Goal: Task Accomplishment & Management: Complete application form

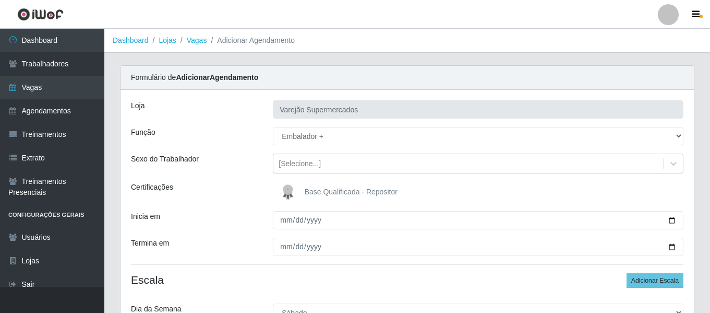
select select "70"
select select "6"
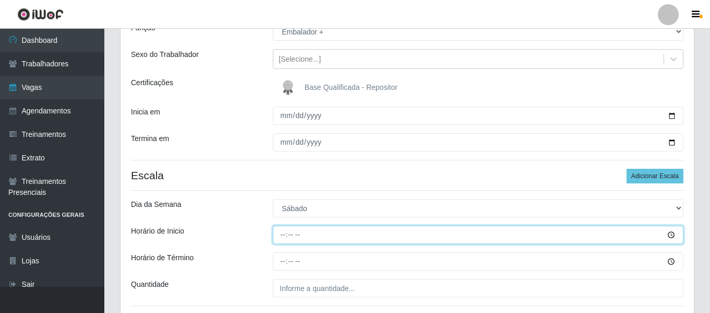
click at [285, 237] on input "Horário de Inicio" at bounding box center [478, 234] width 411 height 18
type input "07:00"
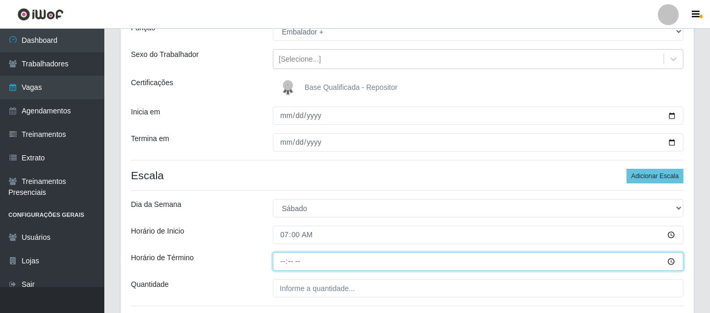
click at [281, 264] on input "Horário de Término" at bounding box center [478, 261] width 411 height 18
type input "13:00"
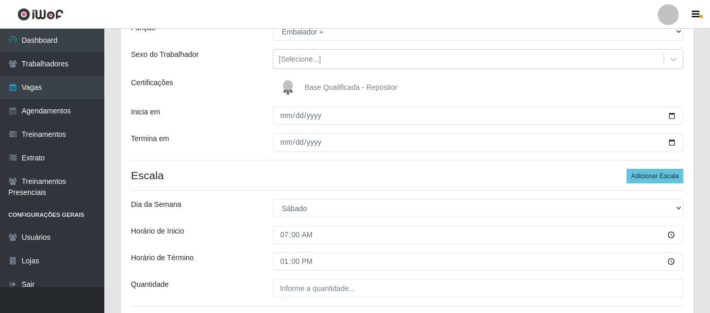
click at [290, 278] on div "Loja Varejão Supermercados Função [Selecione...] ASG ASG + ASG ++ Auxiliar de E…" at bounding box center [408, 154] width 574 height 339
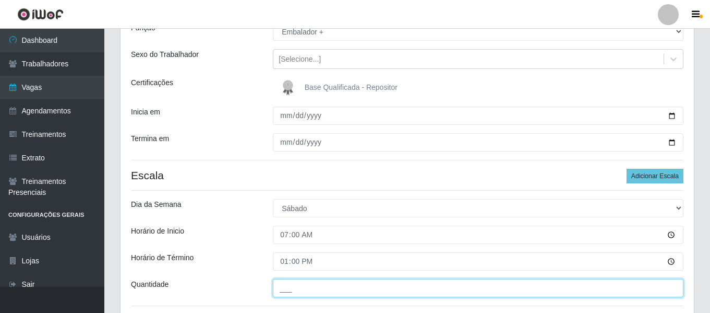
click at [292, 291] on input "___" at bounding box center [478, 288] width 411 height 18
type input "1__"
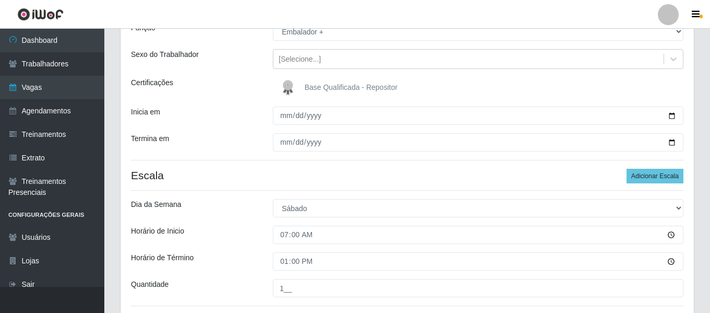
click at [700, 216] on div "Carregando... Formulário de Adicionar Agendamento Loja Varejão Supermercados Fu…" at bounding box center [407, 165] width 590 height 408
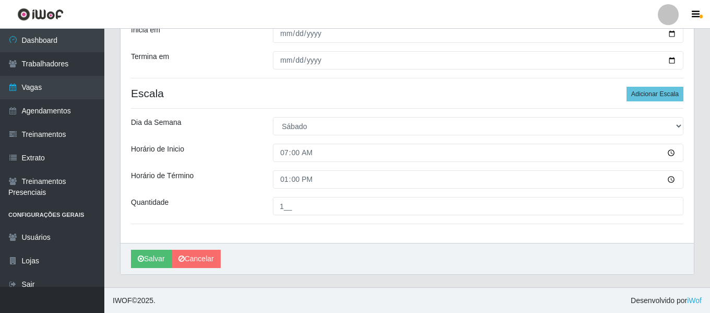
scroll to position [187, 0]
click at [649, 90] on button "Adicionar Escala" at bounding box center [655, 93] width 57 height 15
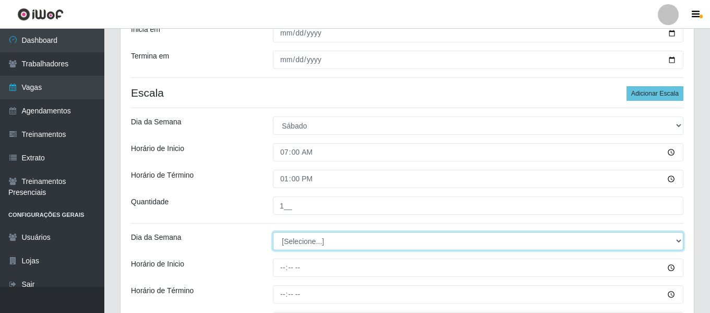
click at [285, 239] on select "[Selecione...] Segunda Terça Quarta Quinta Sexta Sábado Domingo" at bounding box center [478, 241] width 411 height 18
select select "6"
click at [273, 232] on select "[Selecione...] Segunda Terça Quarta Quinta Sexta Sábado Domingo" at bounding box center [478, 241] width 411 height 18
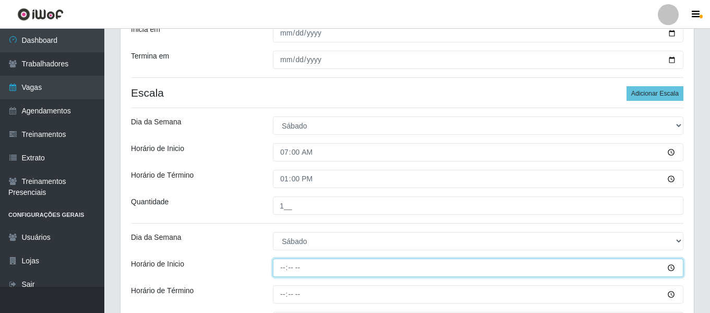
click at [283, 261] on input "Horário de Inicio" at bounding box center [478, 267] width 411 height 18
type input "08:00"
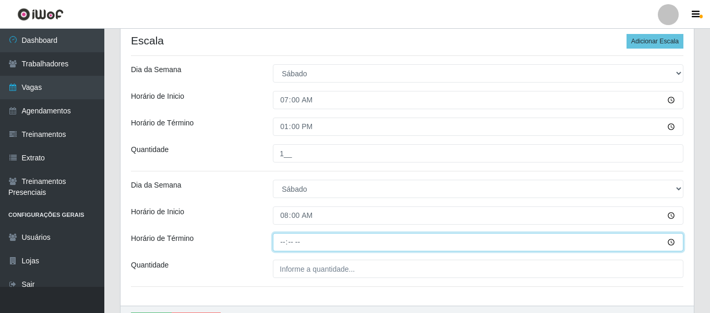
click at [276, 245] on input "Horário de Término" at bounding box center [478, 242] width 411 height 18
type input "14:00"
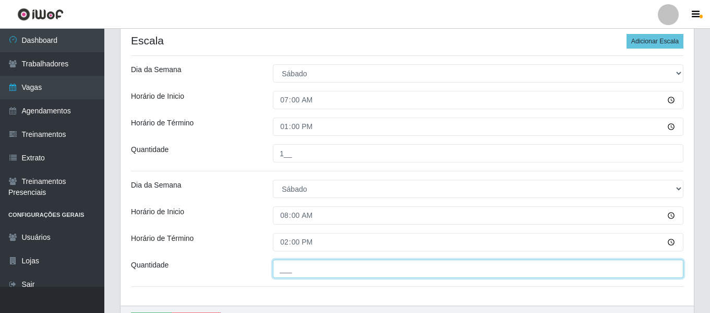
click at [320, 272] on input "___" at bounding box center [478, 268] width 411 height 18
type input "1__"
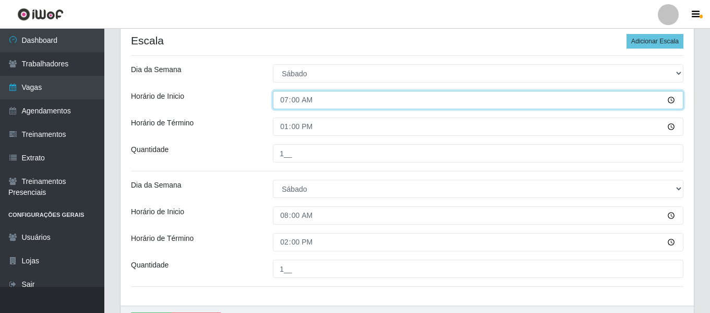
click at [287, 105] on input "07:00" at bounding box center [478, 100] width 411 height 18
type input "09:00"
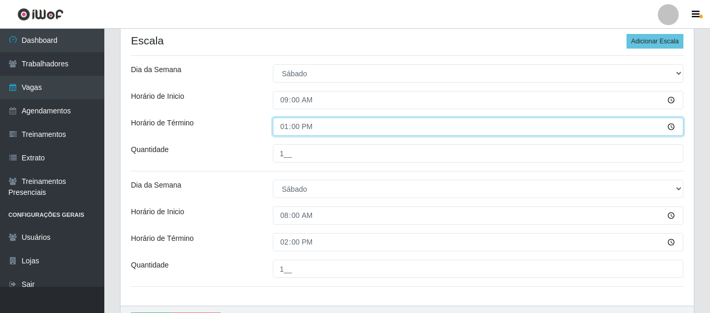
click at [289, 127] on input "13:00" at bounding box center [478, 126] width 411 height 18
type input "15:00"
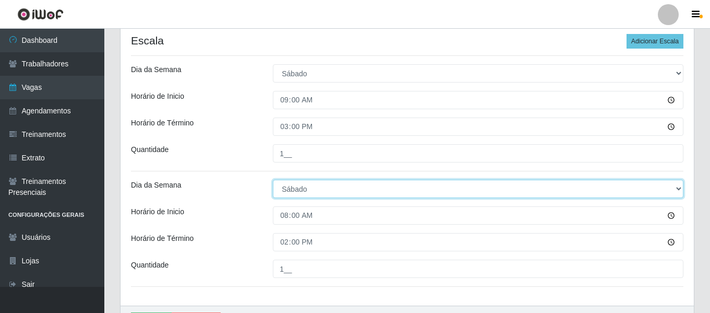
click at [304, 192] on select "[Selecione...] Segunda Terça Quarta Quinta Sexta Sábado Domingo" at bounding box center [478, 189] width 411 height 18
select select "0"
click at [273, 180] on select "[Selecione...] Segunda Terça Quarta Quinta Sexta Sábado Domingo" at bounding box center [478, 189] width 411 height 18
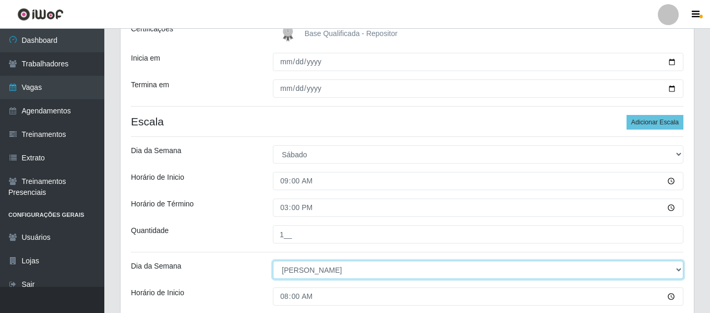
scroll to position [146, 0]
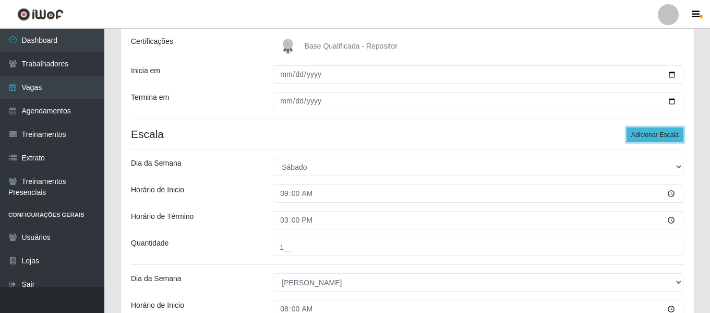
click at [672, 135] on button "Adicionar Escala" at bounding box center [655, 134] width 57 height 15
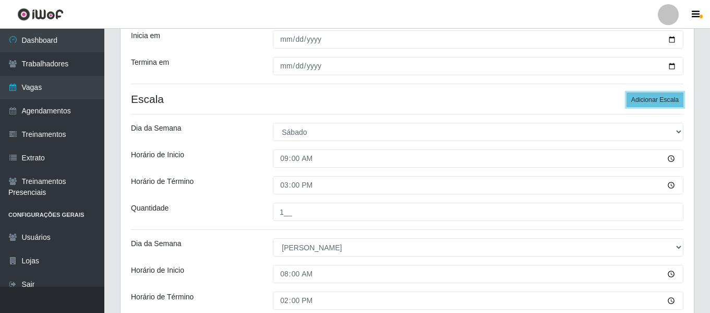
scroll to position [302, 0]
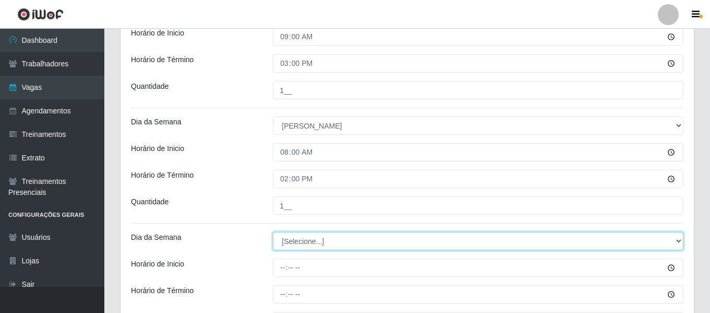
click at [305, 242] on select "[Selecione...] Segunda Terça Quarta Quinta Sexta Sábado Domingo" at bounding box center [478, 241] width 411 height 18
select select "0"
click at [273, 232] on select "[Selecione...] Segunda Terça Quarta Quinta Sexta Sábado Domingo" at bounding box center [478, 241] width 411 height 18
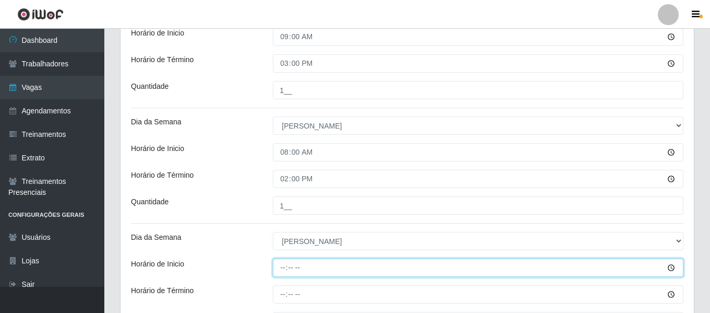
click at [286, 266] on input "Horário de Inicio" at bounding box center [478, 267] width 411 height 18
type input "08:00"
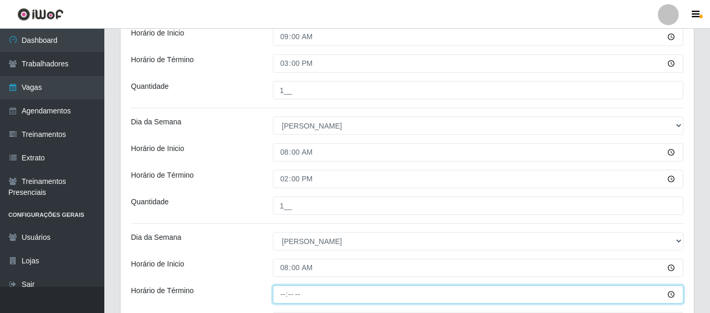
click at [286, 294] on input "Horário de Término" at bounding box center [478, 294] width 411 height 18
type input "14:00"
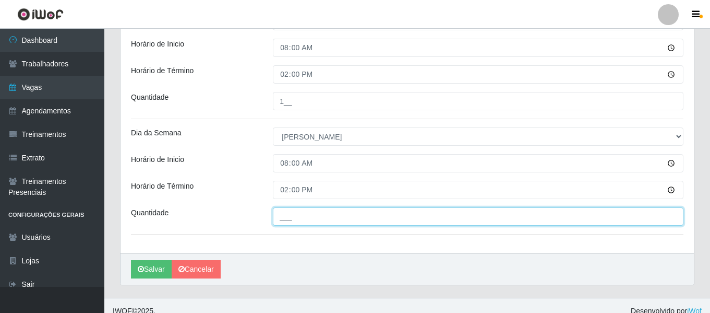
click at [309, 212] on input "___" at bounding box center [478, 216] width 411 height 18
type input "1__"
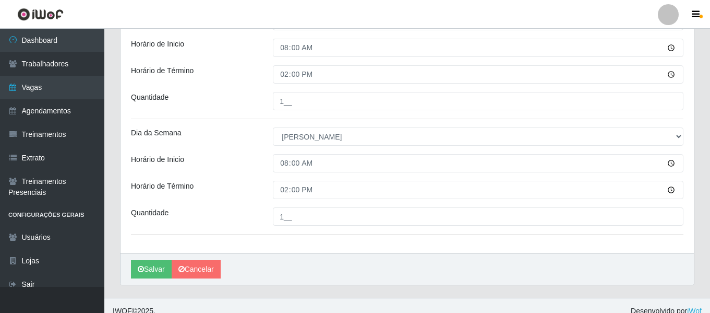
click at [333, 262] on div "Salvar Cancelar" at bounding box center [408, 268] width 574 height 31
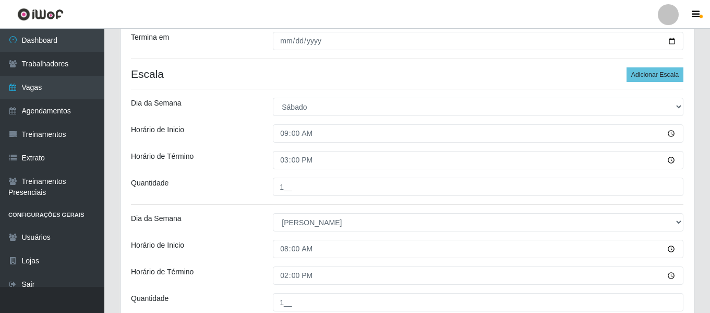
scroll to position [261, 0]
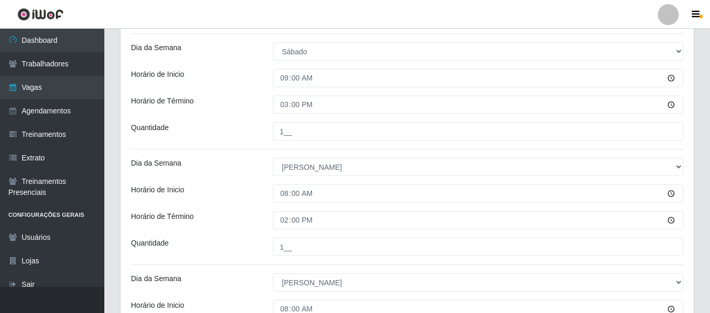
click at [237, 127] on div "Quantidade" at bounding box center [194, 131] width 142 height 18
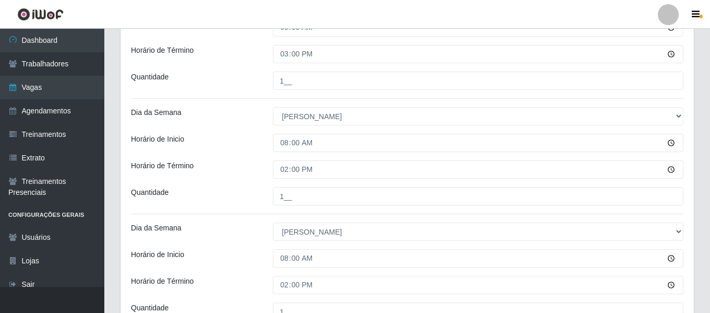
scroll to position [313, 0]
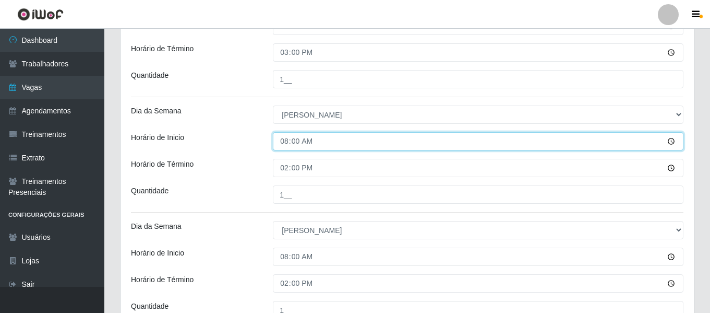
click at [286, 145] on input "08:00" at bounding box center [478, 141] width 411 height 18
type input "07:00"
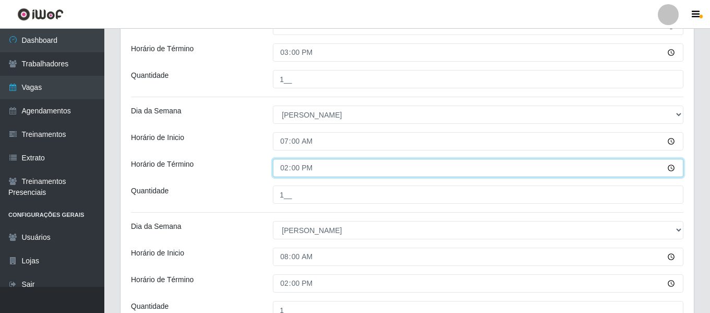
click at [275, 176] on input "14:00" at bounding box center [478, 168] width 411 height 18
type input "13:00"
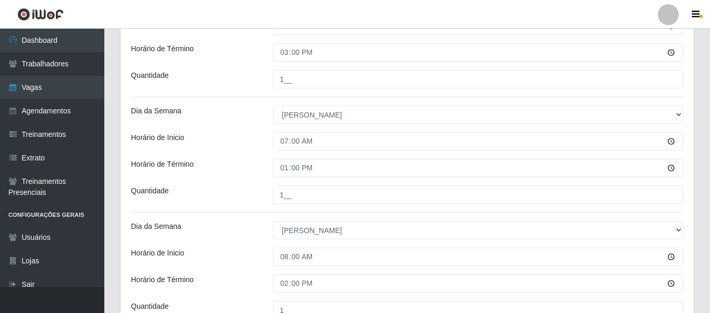
click at [205, 198] on div "Quantidade" at bounding box center [194, 194] width 142 height 18
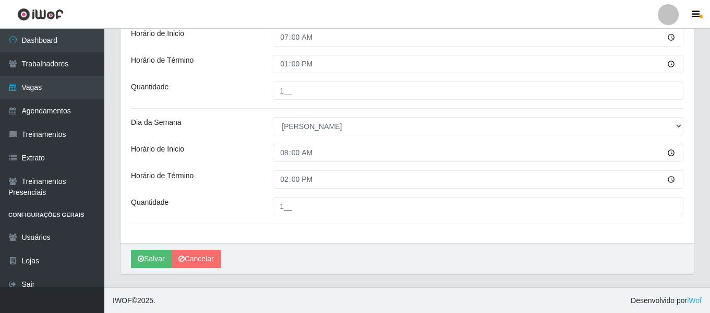
scroll to position [418, 0]
click at [147, 256] on button "Salvar" at bounding box center [151, 258] width 41 height 18
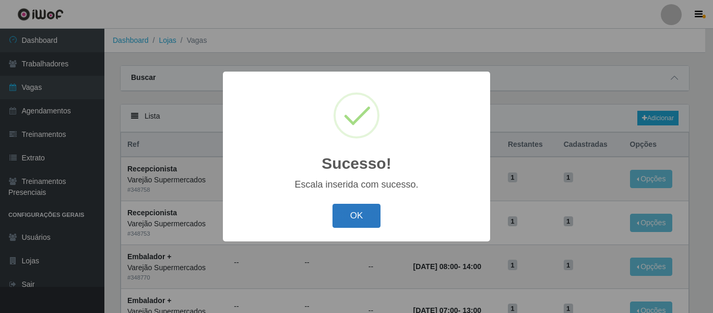
click at [344, 222] on button "OK" at bounding box center [356, 216] width 49 height 25
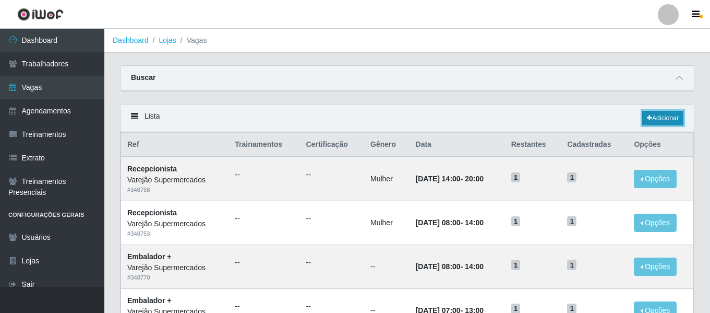
click at [672, 115] on link "Adicionar" at bounding box center [663, 118] width 41 height 15
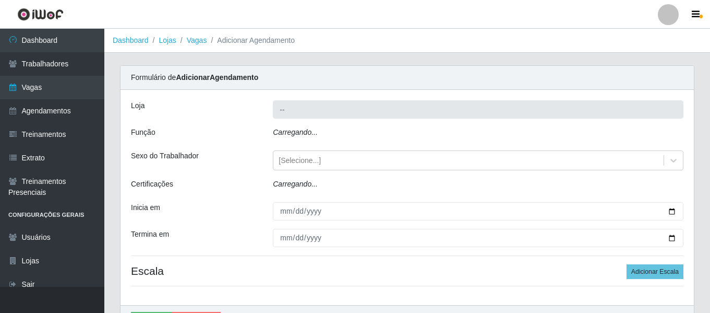
type input "Varejão Supermercados"
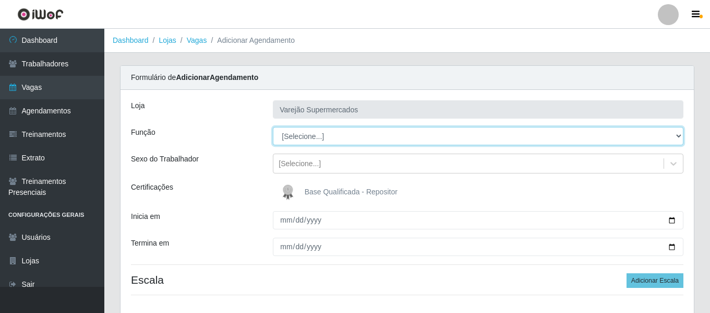
click at [307, 134] on select "[Selecione...] ASG ASG + ASG ++ Auxiliar de Estacionamento Auxiliar de Estacion…" at bounding box center [478, 136] width 411 height 18
select select "72"
click at [273, 127] on select "[Selecione...] ASG ASG + ASG ++ Auxiliar de Estacionamento Auxiliar de Estacion…" at bounding box center [478, 136] width 411 height 18
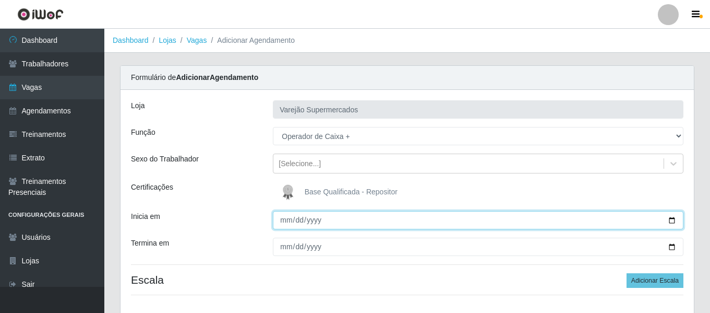
click at [284, 217] on input "Inicia em" at bounding box center [478, 220] width 411 height 18
type input "[DATE]"
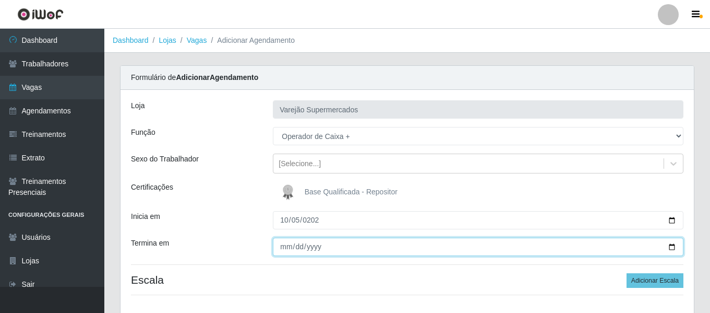
click at [282, 241] on input "Termina em" at bounding box center [478, 246] width 411 height 18
type input "[DATE]"
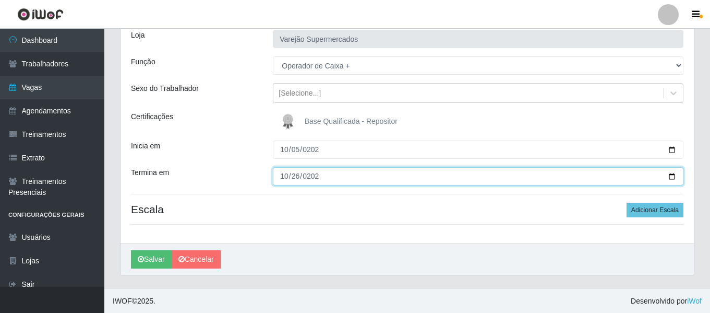
scroll to position [72, 0]
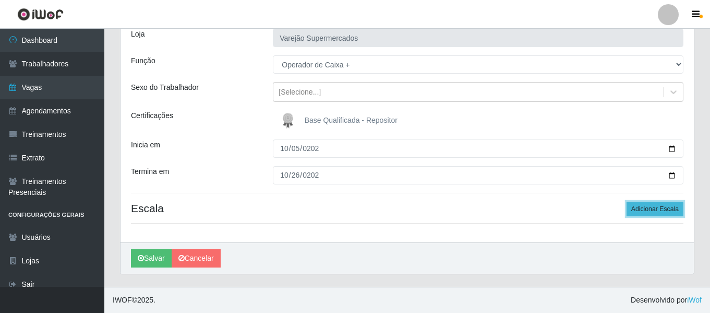
click at [641, 206] on button "Adicionar Escala" at bounding box center [655, 208] width 57 height 15
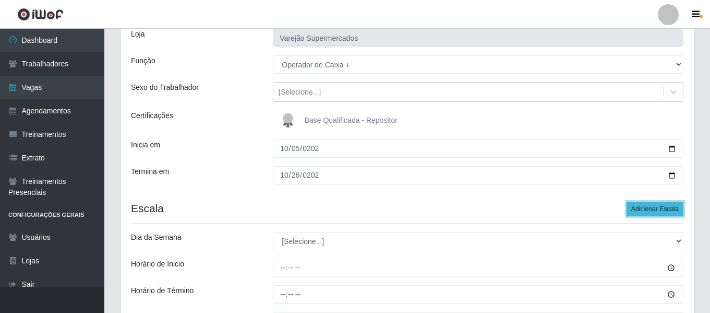
click at [641, 206] on button "Adicionar Escala" at bounding box center [655, 208] width 57 height 15
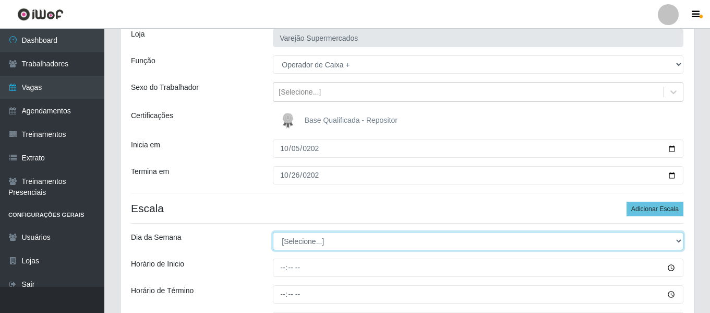
click at [339, 238] on select "[Selecione...] Segunda Terça Quarta Quinta Sexta Sábado Domingo" at bounding box center [478, 241] width 411 height 18
select select "0"
click at [273, 232] on select "[Selecione...] Segunda Terça Quarta Quinta Sexta Sábado Domingo" at bounding box center [478, 241] width 411 height 18
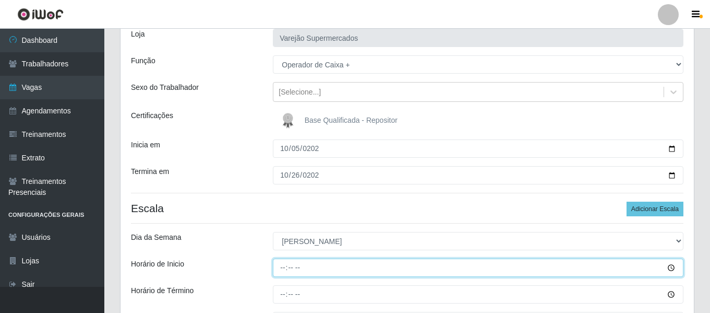
click at [285, 269] on input "Horário de Inicio" at bounding box center [478, 267] width 411 height 18
type input "07:00"
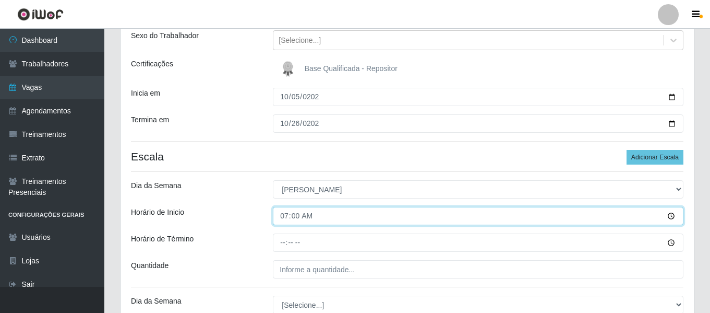
scroll to position [124, 0]
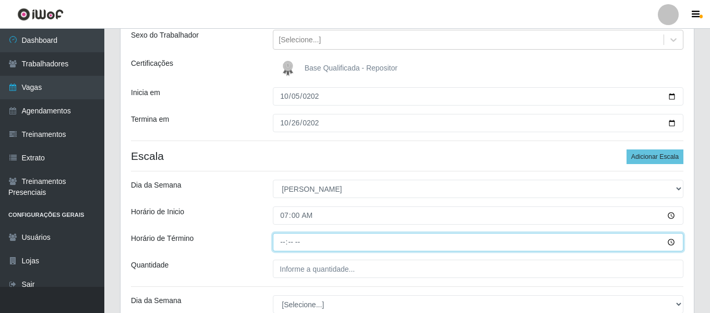
click at [278, 240] on input "Horário de Término" at bounding box center [478, 242] width 411 height 18
type input "13:00"
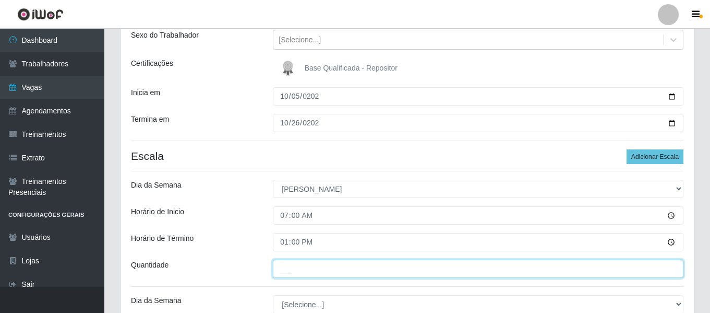
click at [313, 273] on input "___" at bounding box center [478, 268] width 411 height 18
type input "1__"
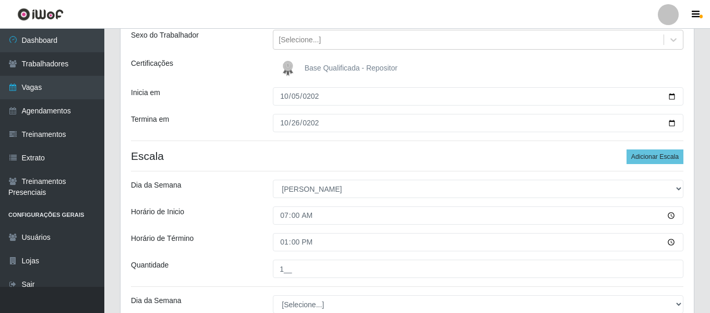
click at [258, 242] on div "Horário de Término" at bounding box center [194, 242] width 142 height 18
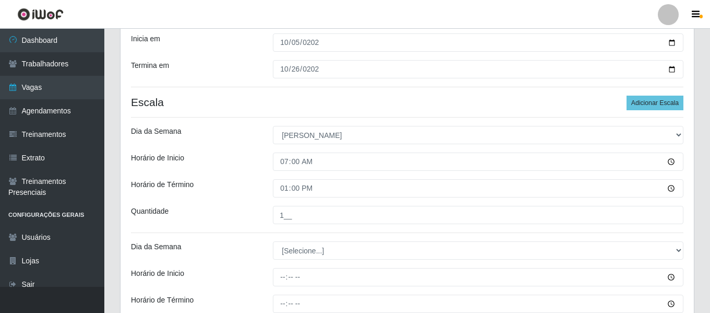
scroll to position [228, 0]
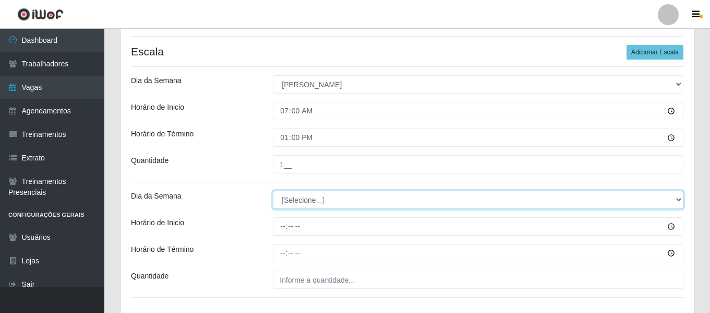
click at [321, 195] on select "[Selecione...] Segunda Terça Quarta Quinta Sexta Sábado Domingo" at bounding box center [478, 200] width 411 height 18
select select "0"
click at [273, 191] on select "[Selecione...] Segunda Terça Quarta Quinta Sexta Sábado Domingo" at bounding box center [478, 200] width 411 height 18
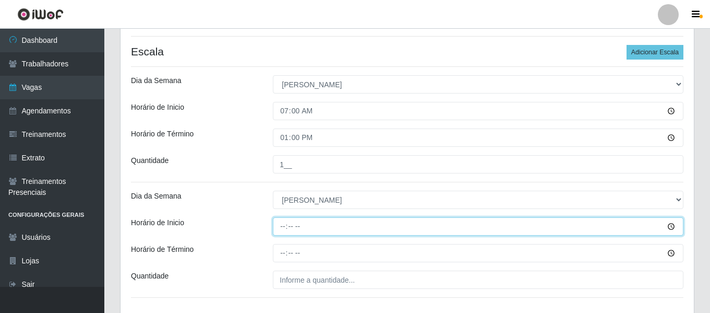
click at [284, 218] on input "Horário de Inicio" at bounding box center [478, 226] width 411 height 18
type input "08:00"
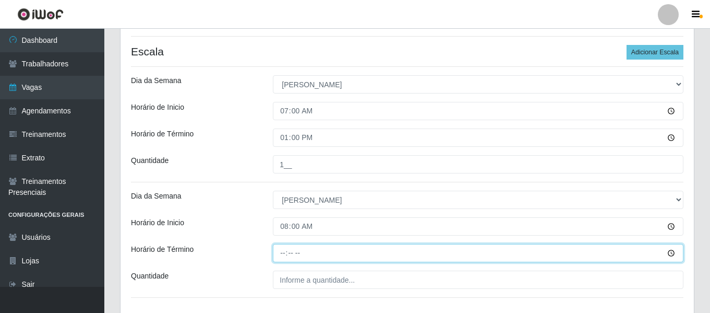
click at [288, 257] on input "Horário de Término" at bounding box center [478, 253] width 411 height 18
type input "14:00"
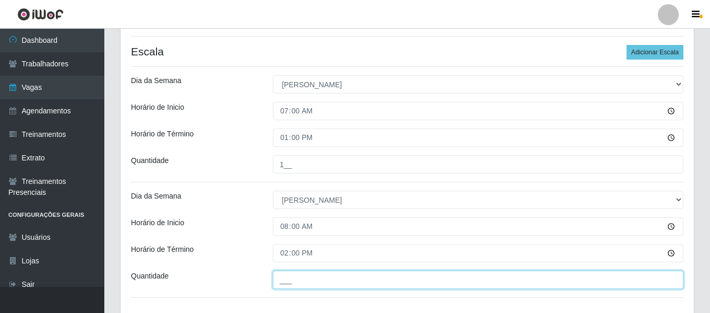
click at [302, 270] on input "___" at bounding box center [478, 279] width 411 height 18
type input "2__"
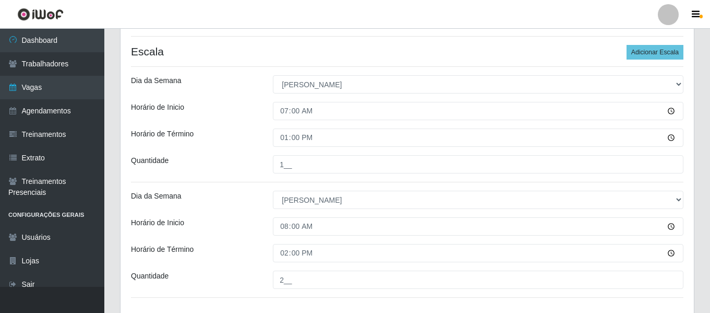
click at [216, 173] on div "Quantidade" at bounding box center [194, 164] width 142 height 18
click at [229, 201] on div "Dia da Semana" at bounding box center [194, 200] width 142 height 18
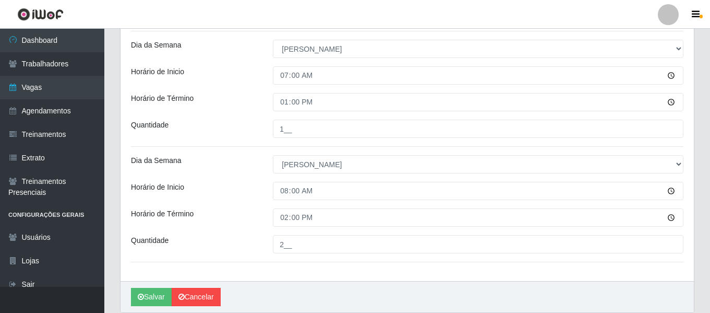
scroll to position [302, 0]
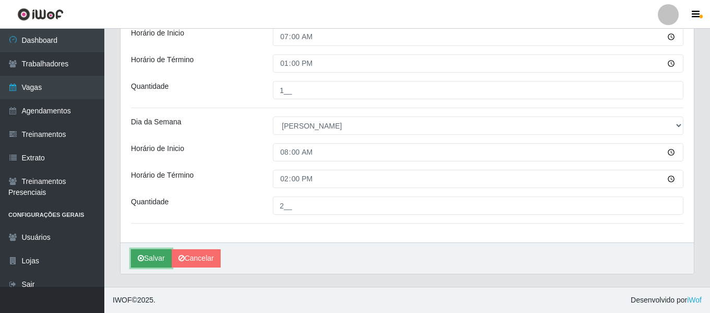
click at [150, 258] on button "Salvar" at bounding box center [151, 258] width 41 height 18
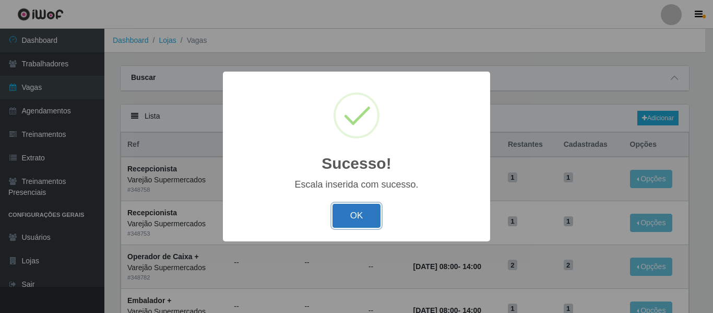
click at [373, 211] on button "OK" at bounding box center [356, 216] width 49 height 25
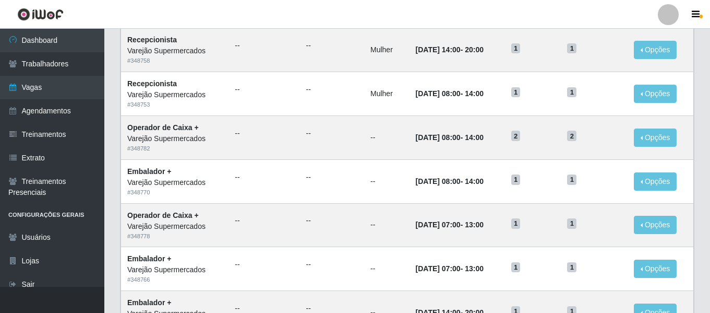
scroll to position [104, 0]
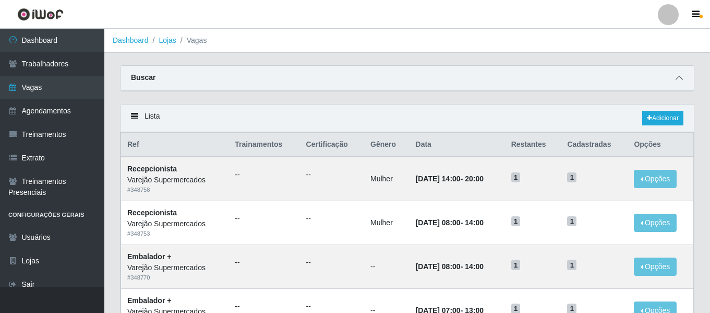
click at [678, 80] on icon at bounding box center [679, 77] width 7 height 7
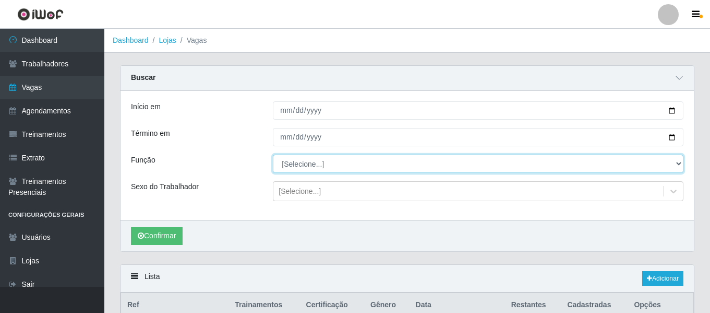
click at [324, 163] on select "[Selecione...] ASG ASG + ASG ++ Auxiliar de Estacionamento Auxiliar de Estacion…" at bounding box center [478, 163] width 411 height 18
select select "70"
click at [273, 155] on select "[Selecione...] ASG ASG + ASG ++ Auxiliar de Estacionamento Auxiliar de Estacion…" at bounding box center [478, 163] width 411 height 18
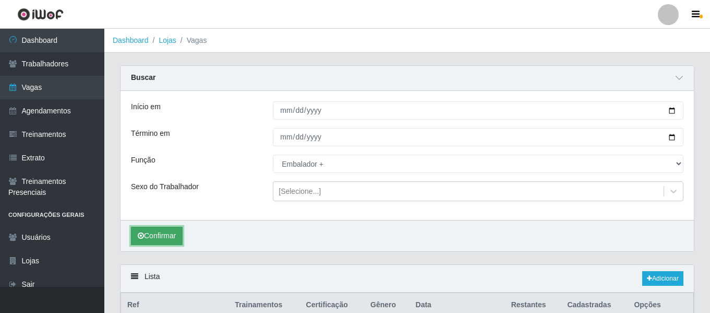
click at [164, 231] on button "Confirmar" at bounding box center [157, 236] width 52 height 18
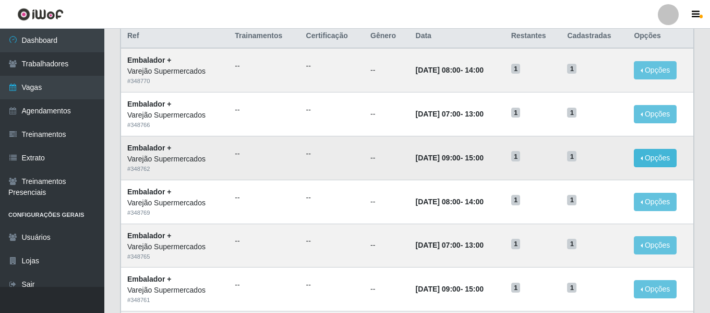
scroll to position [157, 0]
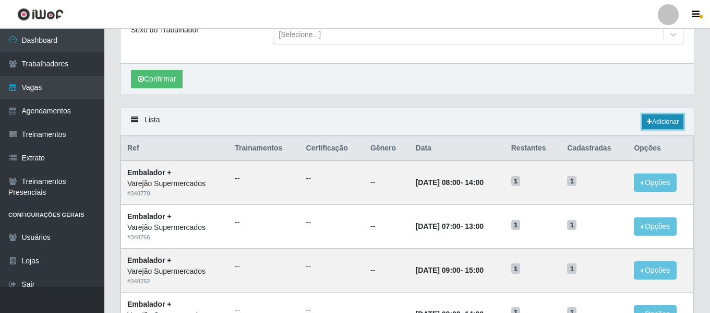
click at [668, 122] on link "Adicionar" at bounding box center [663, 121] width 41 height 15
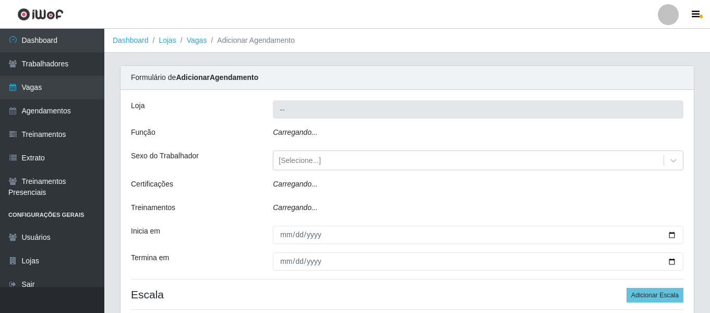
type input "Varejão Supermercados"
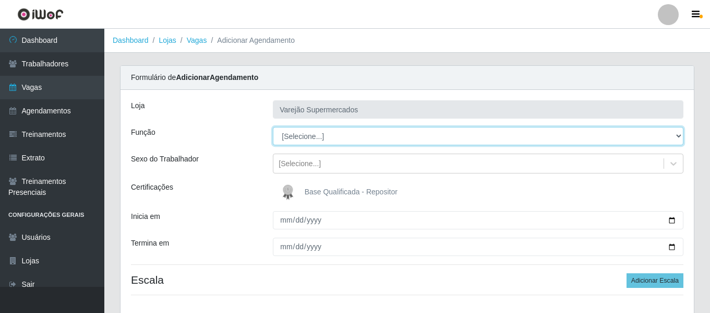
click at [300, 132] on select "[Selecione...] ASG ASG + ASG ++ Auxiliar de Estacionamento Auxiliar de Estacion…" at bounding box center [478, 136] width 411 height 18
select select "70"
click at [273, 127] on select "[Selecione...] ASG ASG + ASG ++ Auxiliar de Estacionamento Auxiliar de Estacion…" at bounding box center [478, 136] width 411 height 18
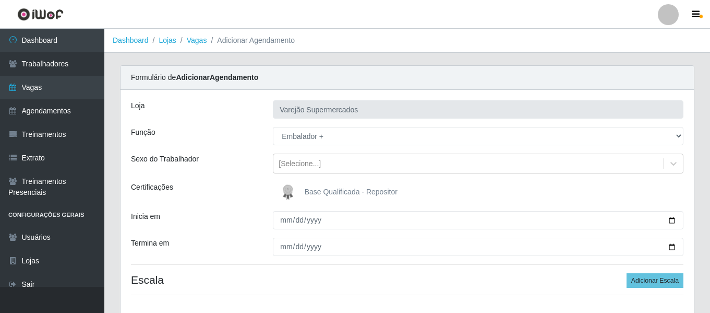
click at [290, 229] on div "Loja Varejão Supermercados Função [Selecione...] ASG ASG + ASG ++ Auxiliar de E…" at bounding box center [408, 202] width 574 height 224
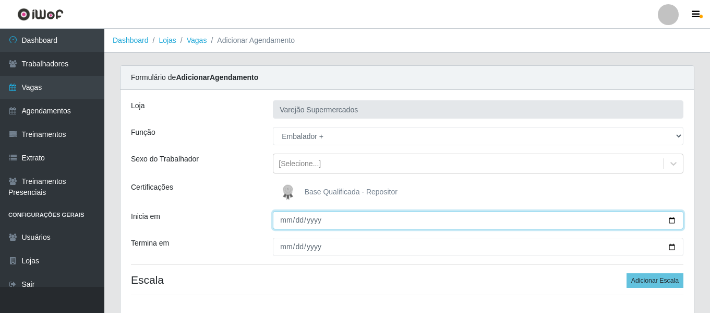
click at [286, 226] on input "Inicia em" at bounding box center [478, 220] width 411 height 18
type input "[DATE]"
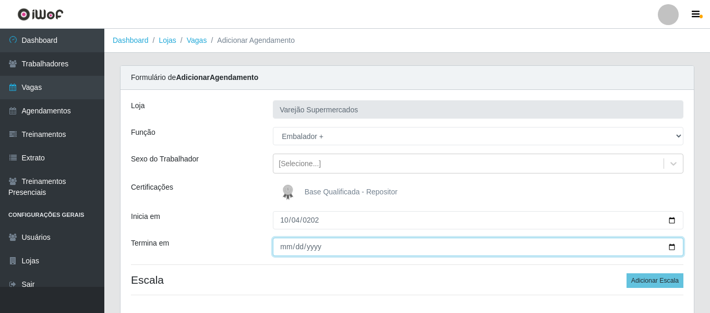
click at [284, 249] on input "Termina em" at bounding box center [478, 246] width 411 height 18
click at [286, 243] on input "Termina em" at bounding box center [478, 246] width 411 height 18
type input "2025-10-25"
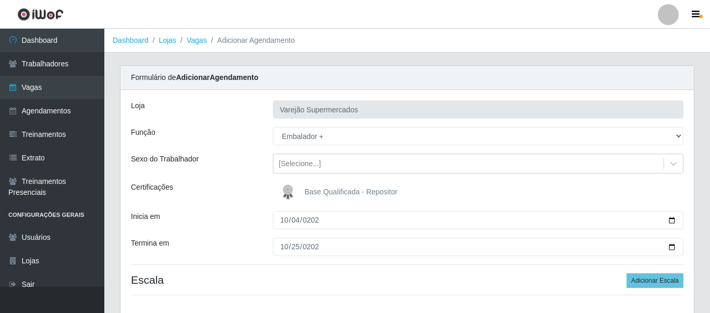
click at [645, 272] on div "Loja Varejão Supermercados Função [Selecione...] ASG ASG + ASG ++ Auxiliar de E…" at bounding box center [408, 202] width 574 height 224
click at [634, 291] on div "Loja Varejão Supermercados Função [Selecione...] ASG ASG + ASG ++ Auxiliar de E…" at bounding box center [408, 202] width 574 height 224
drag, startPoint x: 636, startPoint y: 280, endPoint x: 577, endPoint y: 284, distance: 59.6
click at [637, 280] on button "Adicionar Escala" at bounding box center [655, 280] width 57 height 15
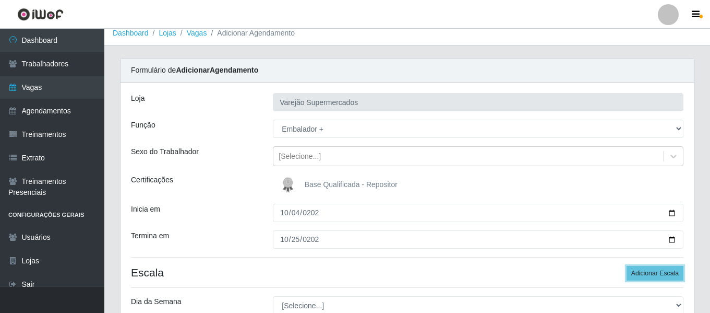
scroll to position [104, 0]
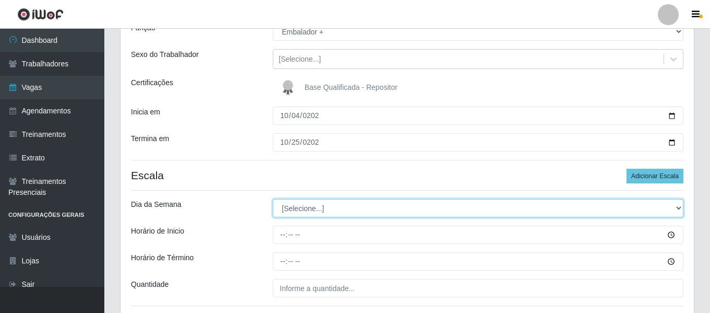
click at [298, 206] on select "[Selecione...] Segunda Terça Quarta Quinta Sexta Sábado Domingo" at bounding box center [478, 208] width 411 height 18
select select "6"
click at [273, 199] on select "[Selecione...] Segunda Terça Quarta Quinta Sexta Sábado Domingo" at bounding box center [478, 208] width 411 height 18
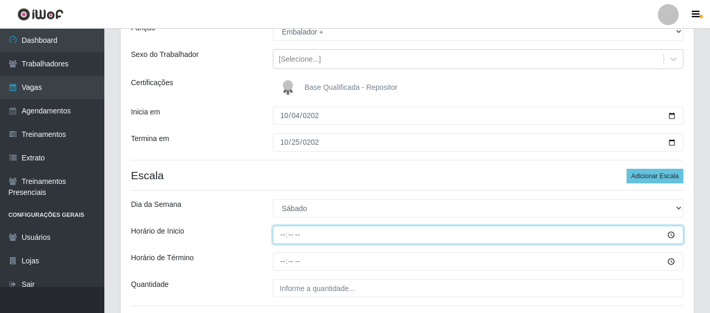
click at [292, 236] on input "Horário de Inicio" at bounding box center [478, 234] width 411 height 18
click at [283, 237] on input "Horário de Inicio" at bounding box center [478, 234] width 411 height 18
type input "14:00"
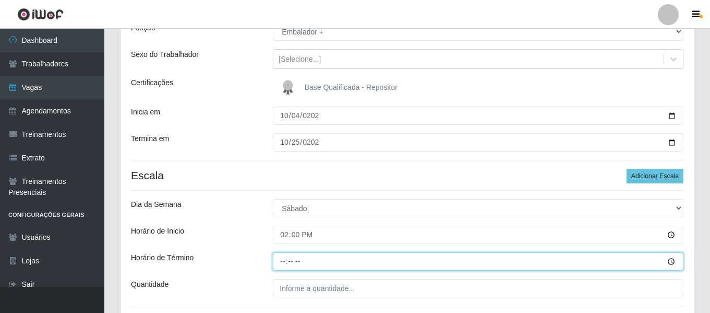
click at [278, 264] on input "Horário de Término" at bounding box center [478, 261] width 411 height 18
type input "20:00"
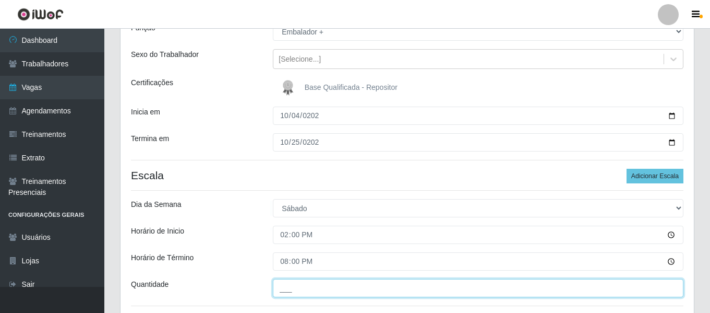
click at [300, 287] on input "___" at bounding box center [478, 288] width 411 height 18
type input "1__"
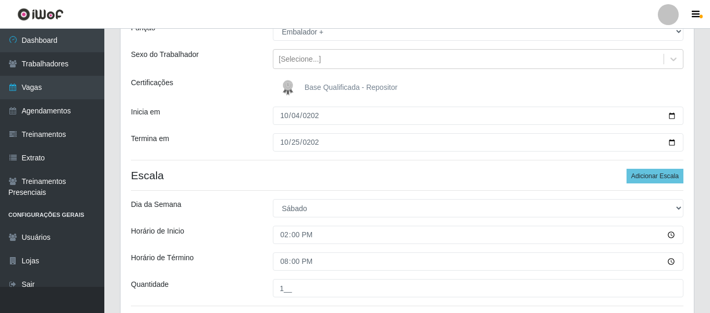
click at [197, 204] on div "Dia da Semana" at bounding box center [194, 208] width 142 height 18
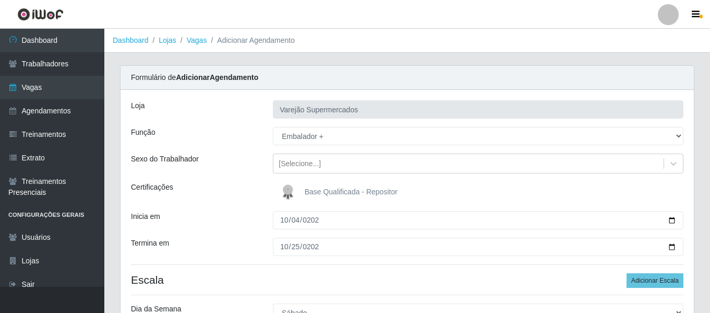
scroll to position [187, 0]
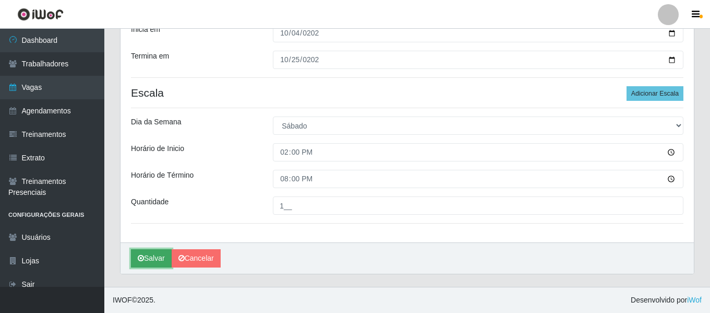
click at [158, 253] on button "Salvar" at bounding box center [151, 258] width 41 height 18
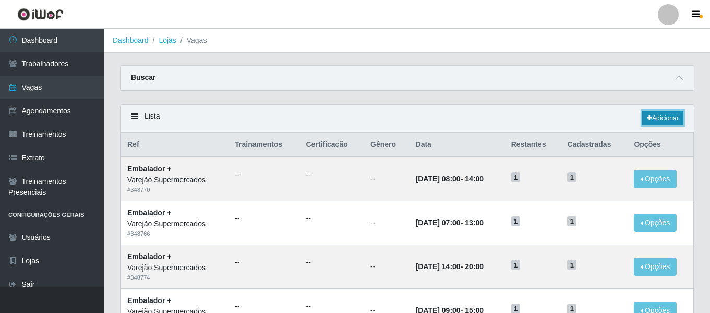
click at [668, 114] on link "Adicionar" at bounding box center [663, 118] width 41 height 15
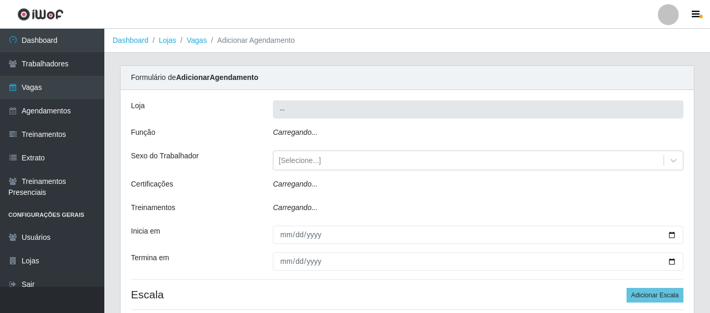
type input "Varejão Supermercados"
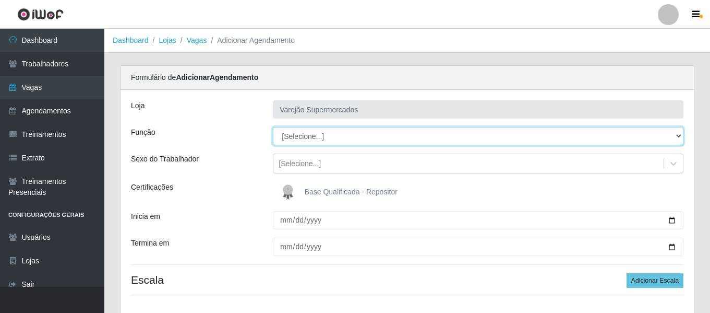
click at [315, 134] on select "[Selecione...] ASG ASG + ASG ++ Auxiliar de Estacionamento Auxiliar de Estacion…" at bounding box center [478, 136] width 411 height 18
select select "72"
click at [273, 127] on select "[Selecione...] ASG ASG + ASG ++ Auxiliar de Estacionamento Auxiliar de Estacion…" at bounding box center [478, 136] width 411 height 18
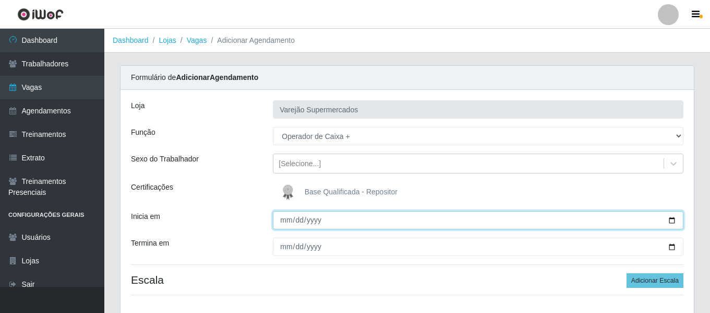
click at [285, 217] on input "Inicia em" at bounding box center [478, 220] width 411 height 18
type input "2025-10-05"
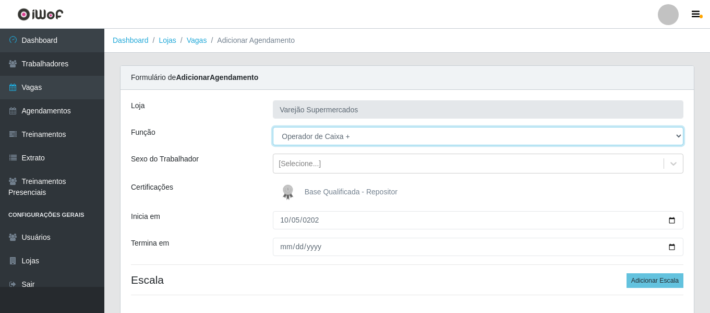
click at [330, 129] on select "[Selecione...] ASG ASG + ASG ++ Auxiliar de Estacionamento Auxiliar de Estacion…" at bounding box center [478, 136] width 411 height 18
select select "98"
click at [273, 127] on select "[Selecione...] ASG ASG + ASG ++ Auxiliar de Estacionamento Auxiliar de Estacion…" at bounding box center [478, 136] width 411 height 18
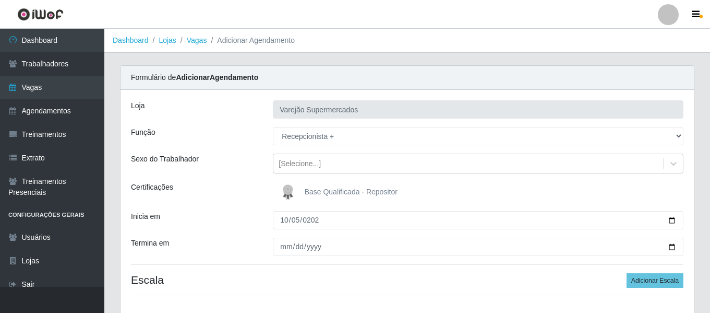
click at [252, 220] on div "Inicia em" at bounding box center [194, 220] width 142 height 18
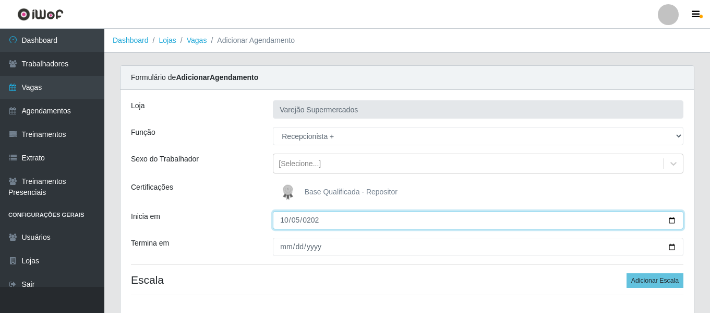
click at [291, 225] on input "2025-10-05" at bounding box center [478, 220] width 411 height 18
type input "2025-10-04"
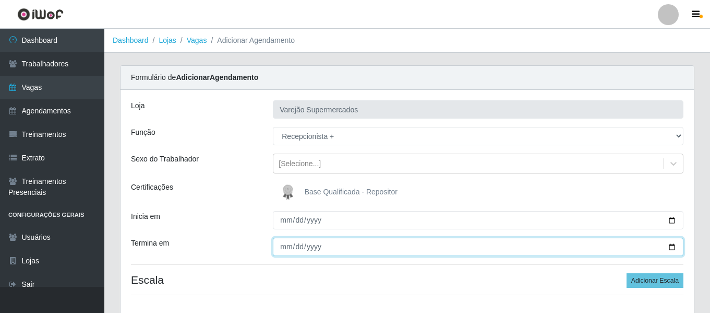
click at [280, 251] on input "Termina em" at bounding box center [478, 246] width 411 height 18
type input "2025-10-28"
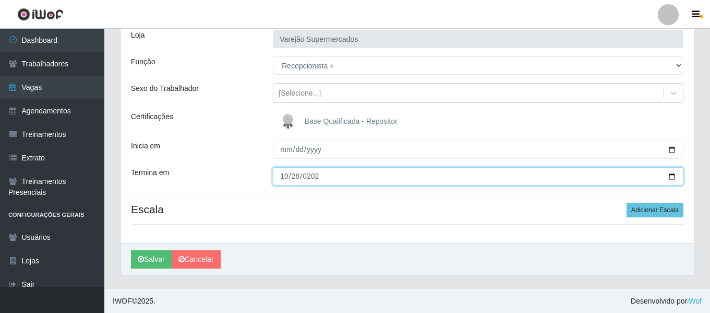
scroll to position [72, 0]
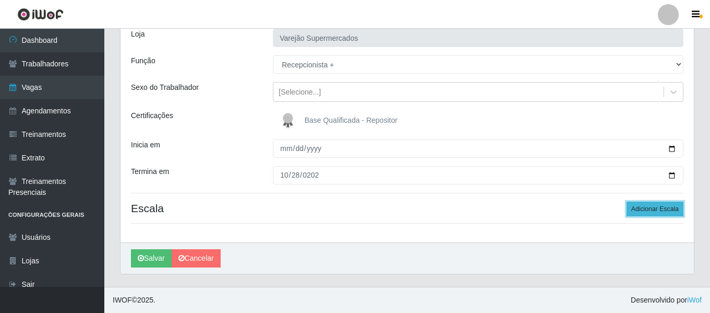
click at [665, 211] on button "Adicionar Escala" at bounding box center [655, 208] width 57 height 15
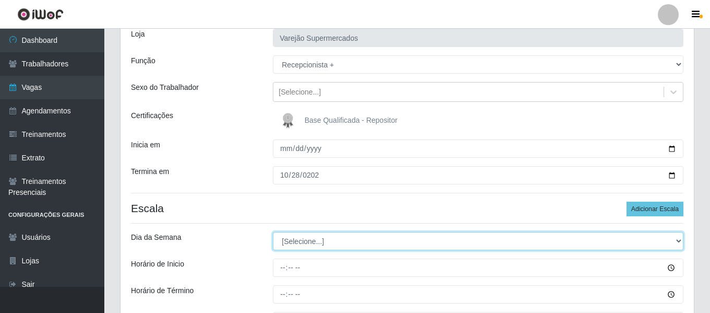
click at [347, 237] on select "[Selecione...] Segunda Terça Quarta Quinta Sexta Sábado Domingo" at bounding box center [478, 241] width 411 height 18
select select "6"
click at [273, 232] on select "[Selecione...] Segunda Terça Quarta Quinta Sexta Sábado Domingo" at bounding box center [478, 241] width 411 height 18
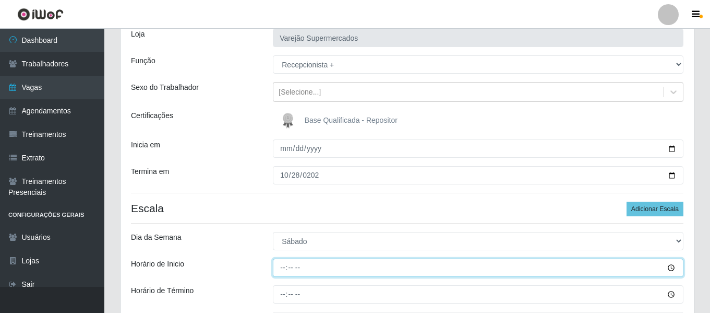
click at [283, 265] on input "Horário de Inicio" at bounding box center [478, 267] width 411 height 18
type input "07:00"
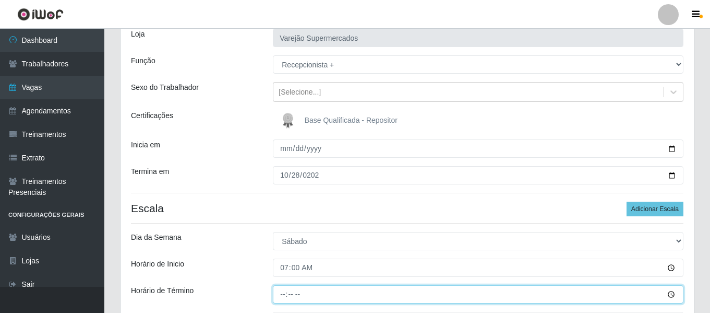
click at [287, 297] on input "Horário de Término" at bounding box center [478, 294] width 411 height 18
type input "13:00"
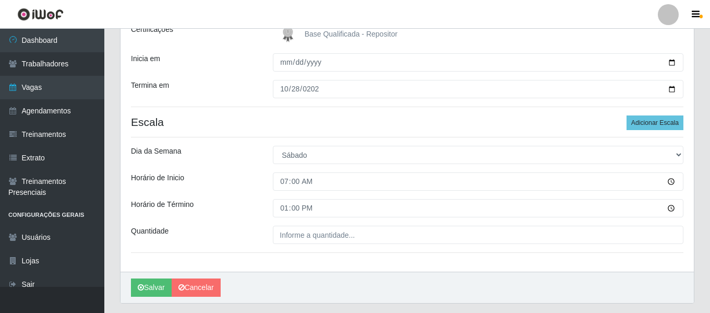
scroll to position [176, 0]
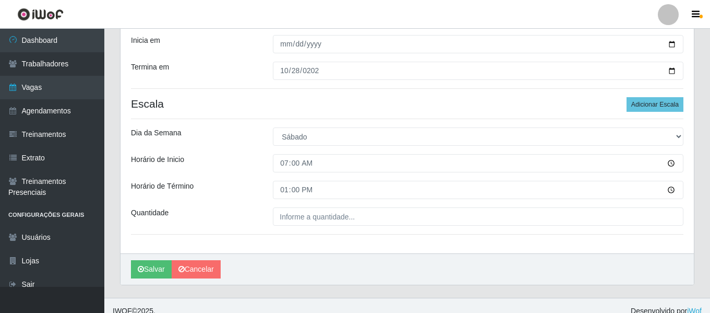
click at [305, 276] on div "[PERSON_NAME]" at bounding box center [408, 268] width 574 height 31
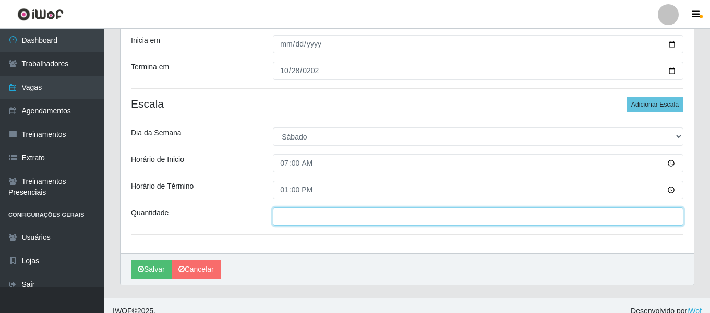
click at [322, 222] on input "___" at bounding box center [478, 216] width 411 height 18
type input "1__"
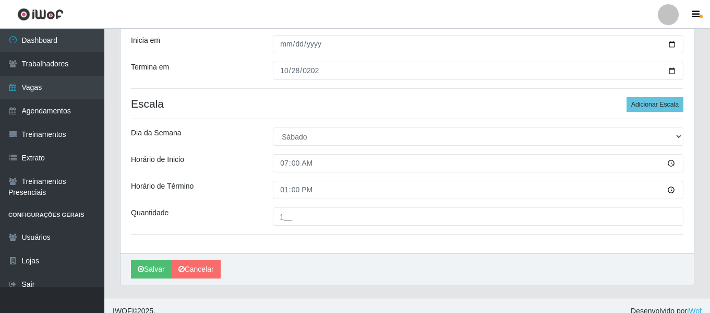
click at [348, 245] on div "Loja Varejão Supermercados Função [Selecione...] ASG ASG + ASG ++ Auxiliar de E…" at bounding box center [408, 83] width 574 height 339
click at [651, 98] on button "Adicionar Escala" at bounding box center [655, 104] width 57 height 15
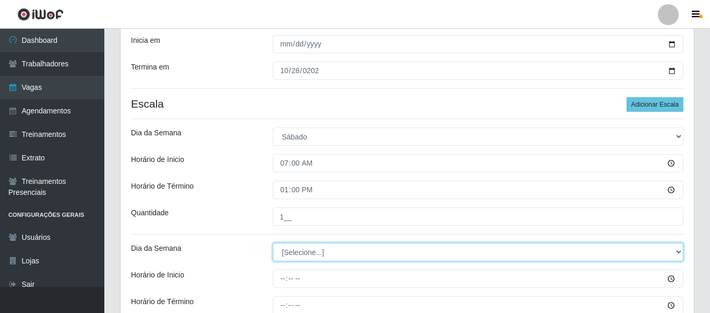
drag, startPoint x: 326, startPoint y: 260, endPoint x: 323, endPoint y: 246, distance: 14.8
click at [326, 260] on select "[Selecione...] Segunda Terça Quarta Quinta Sexta Sábado Domingo" at bounding box center [478, 252] width 411 height 18
select select "0"
click at [273, 243] on select "[Selecione...] Segunda Terça Quarta Quinta Sexta Sábado Domingo" at bounding box center [478, 252] width 411 height 18
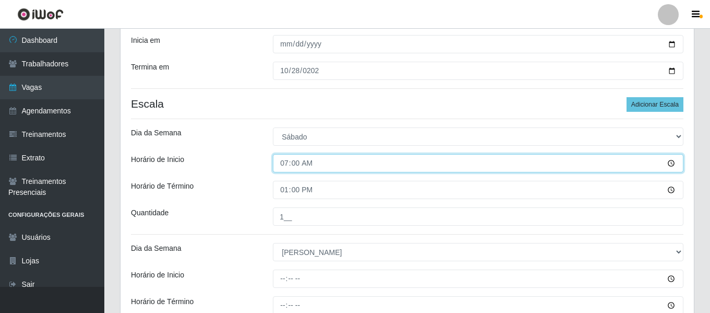
click at [285, 164] on input "07:00" at bounding box center [478, 163] width 411 height 18
type input "09:00"
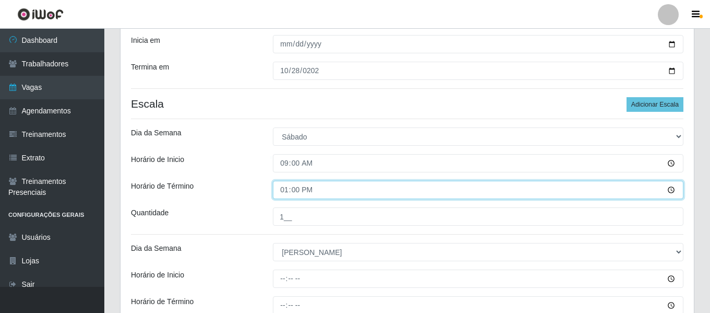
click at [283, 186] on input "13:00" at bounding box center [478, 190] width 411 height 18
type input "15:00"
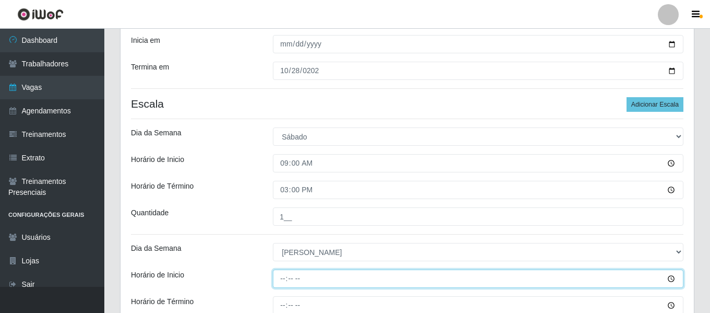
click at [277, 275] on input "Horário de Inicio" at bounding box center [478, 278] width 411 height 18
type input "07:00"
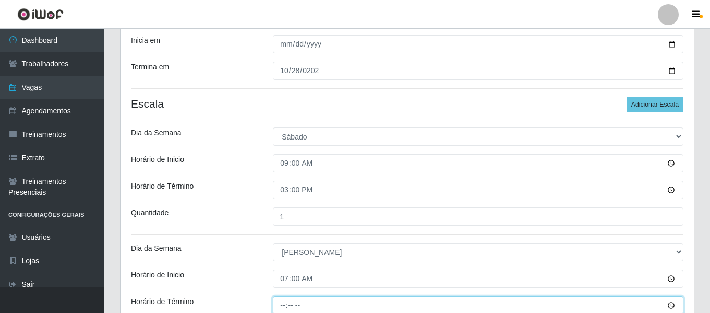
click at [284, 305] on input "Horário de Término" at bounding box center [478, 305] width 411 height 18
type input "13:00"
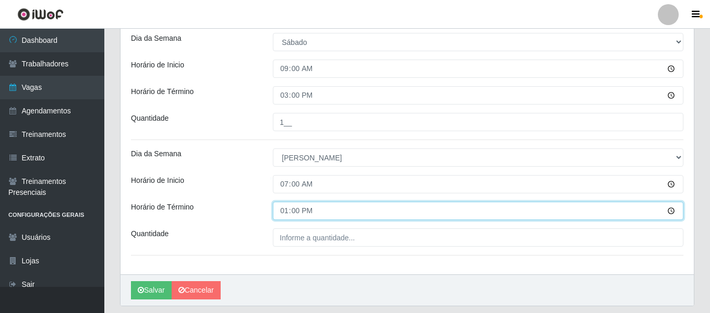
scroll to position [280, 0]
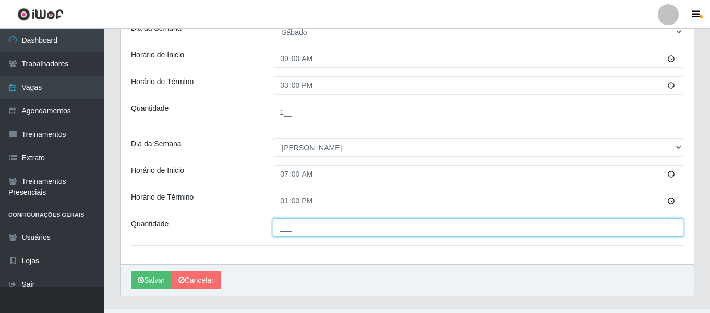
click at [312, 223] on input "___" at bounding box center [478, 227] width 411 height 18
type input "1__"
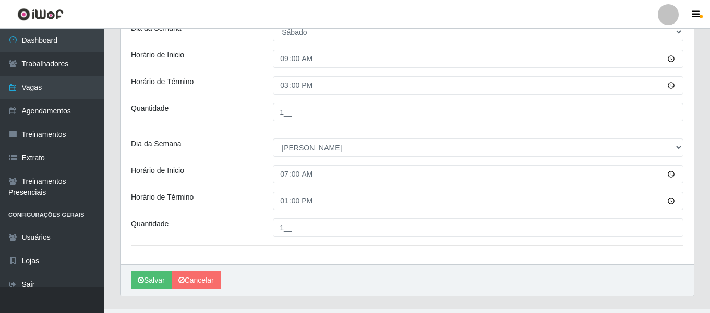
click at [183, 187] on div "Loja Varejão Supermercados Função [Selecione...] ASG ASG + ASG ++ Auxiliar de E…" at bounding box center [408, 36] width 574 height 455
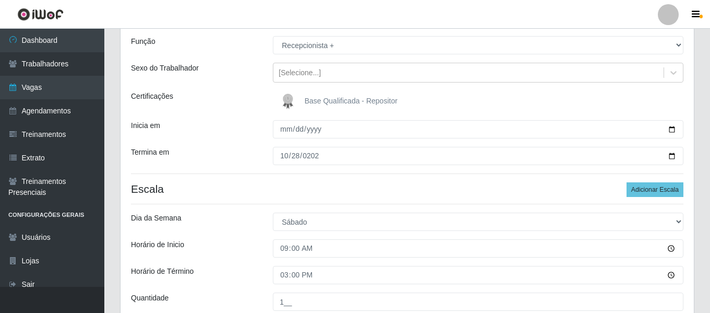
scroll to position [72, 0]
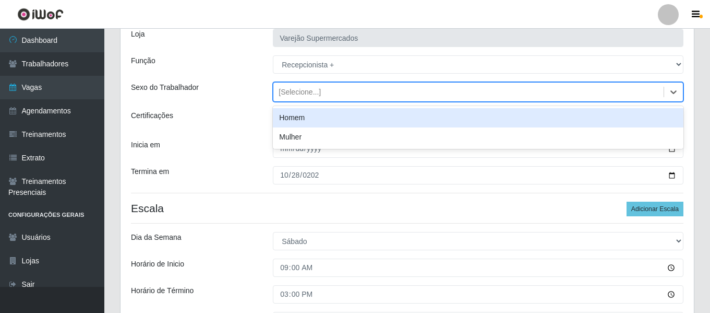
click at [321, 95] on div "[Selecione...]" at bounding box center [469, 92] width 390 height 17
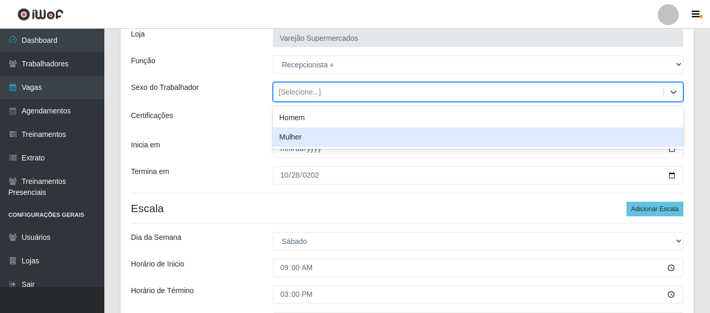
click at [311, 132] on div "Mulher" at bounding box center [478, 136] width 411 height 19
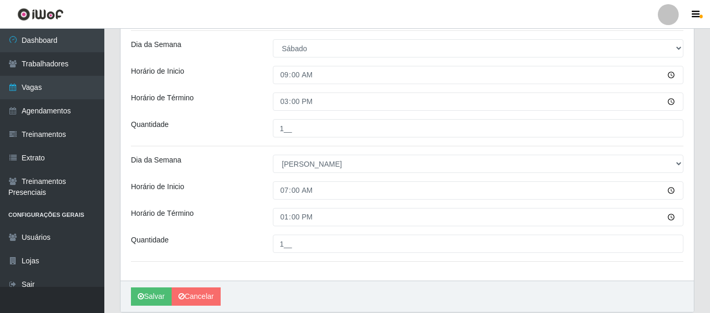
scroll to position [302, 0]
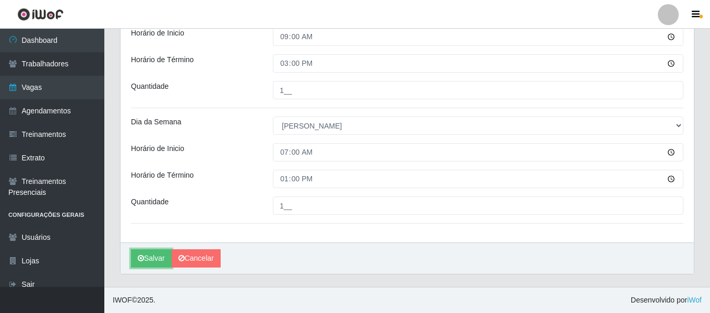
drag, startPoint x: 151, startPoint y: 251, endPoint x: 158, endPoint y: 237, distance: 15.2
click at [150, 252] on button "Salvar" at bounding box center [151, 258] width 41 height 18
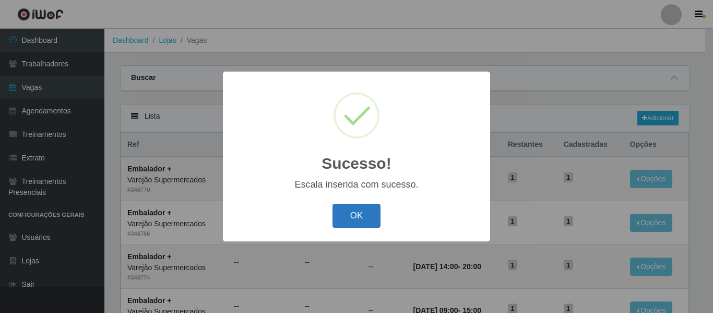
click at [340, 219] on button "OK" at bounding box center [356, 216] width 49 height 25
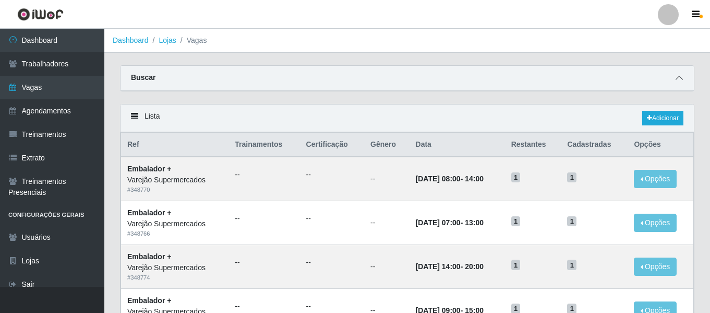
click at [684, 83] on span at bounding box center [679, 78] width 13 height 12
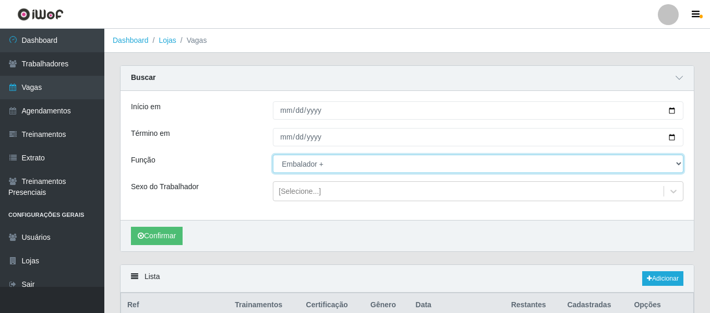
click at [316, 160] on select "[Selecione...] ASG ASG + ASG ++ Auxiliar de Estacionamento Auxiliar de Estacion…" at bounding box center [478, 163] width 411 height 18
click at [273, 155] on select "[Selecione...] ASG ASG + ASG ++ Auxiliar de Estacionamento Auxiliar de Estacion…" at bounding box center [478, 163] width 411 height 18
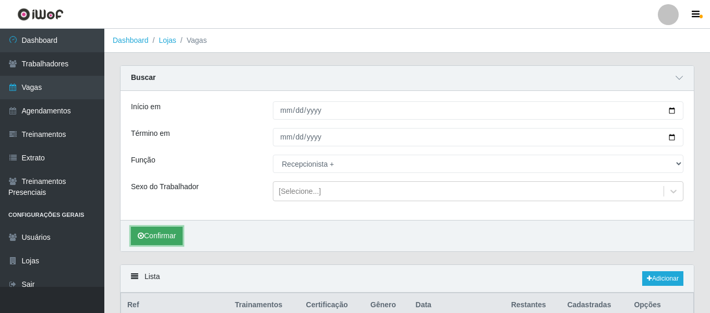
click at [141, 235] on icon "submit" at bounding box center [141, 235] width 6 height 7
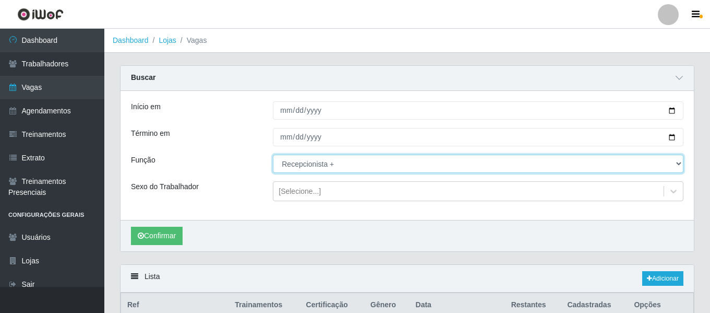
click at [321, 160] on select "[Selecione...] ASG ASG + ASG ++ Auxiliar de Estacionamento Auxiliar de Estacion…" at bounding box center [478, 163] width 411 height 18
click at [273, 155] on select "[Selecione...] ASG ASG + ASG ++ Auxiliar de Estacionamento Auxiliar de Estacion…" at bounding box center [478, 163] width 411 height 18
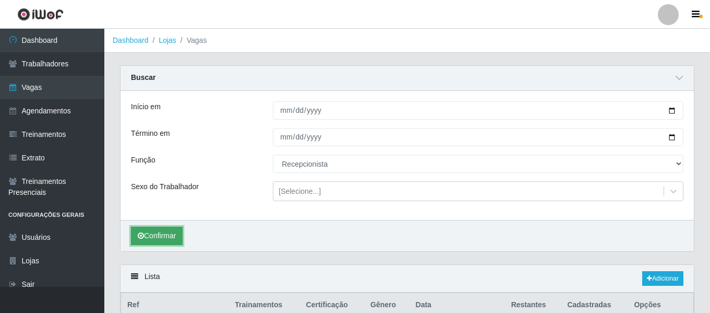
click at [171, 237] on button "Confirmar" at bounding box center [157, 236] width 52 height 18
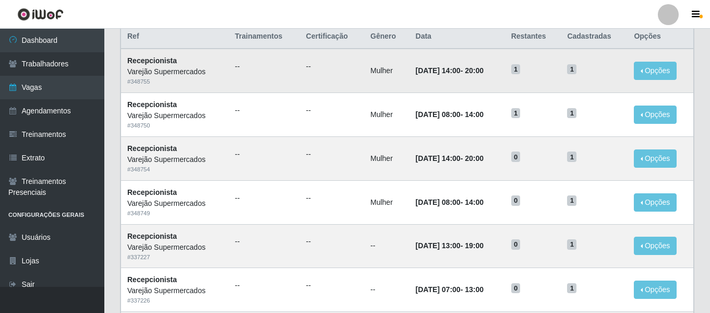
scroll to position [209, 0]
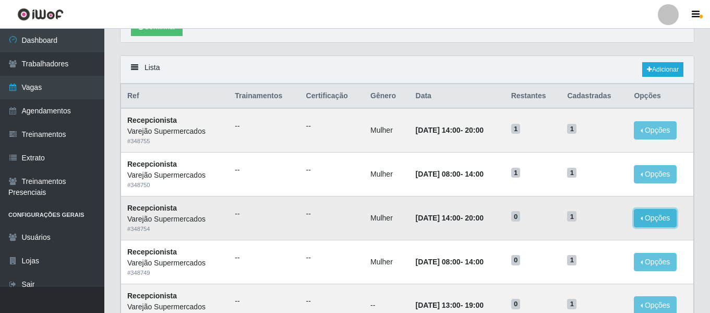
click at [672, 225] on button "Opções" at bounding box center [655, 218] width 43 height 18
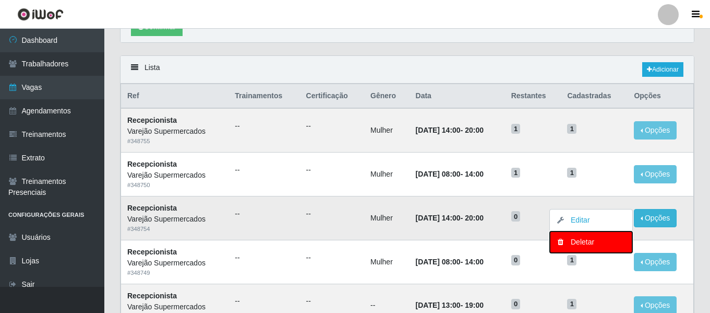
click at [595, 251] on button "Deletar" at bounding box center [591, 241] width 82 height 21
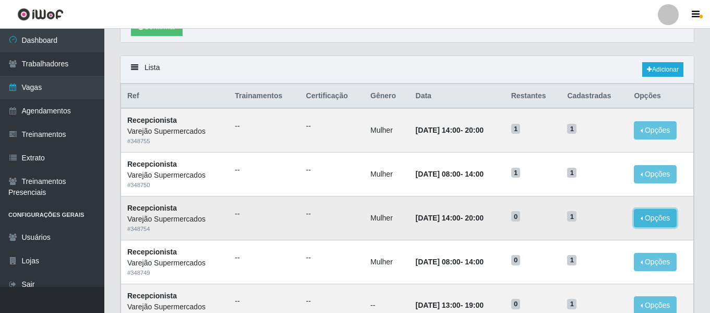
click at [641, 217] on button "Opções" at bounding box center [655, 218] width 43 height 18
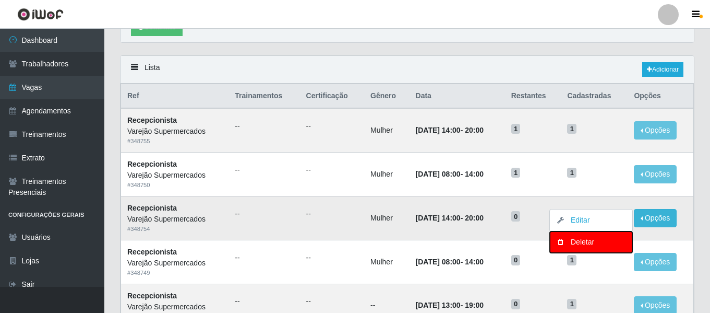
click at [585, 242] on div "Deletar" at bounding box center [592, 241] width 62 height 11
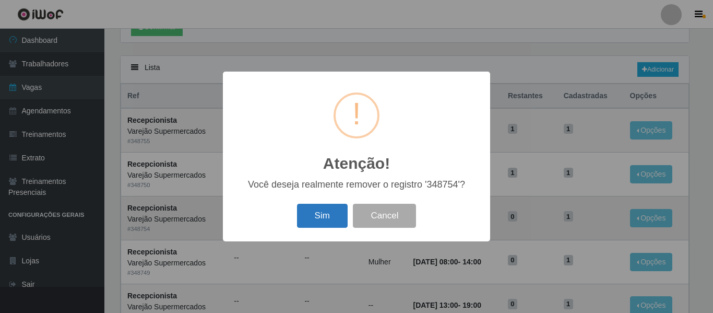
click at [327, 220] on button "Sim" at bounding box center [322, 216] width 51 height 25
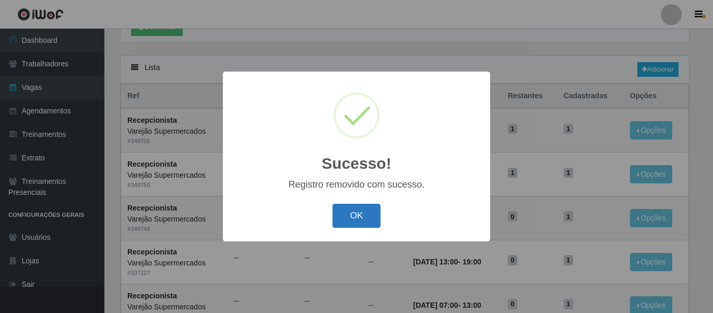
click at [364, 224] on button "OK" at bounding box center [356, 216] width 49 height 25
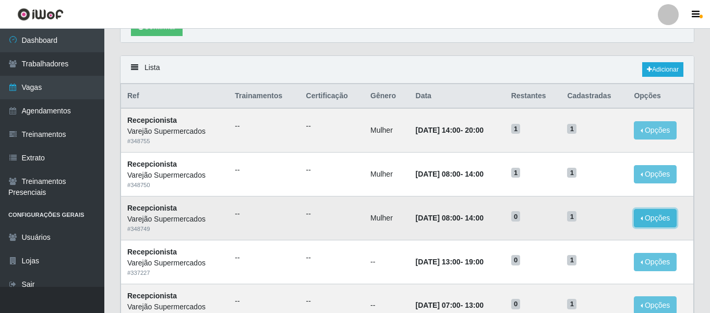
click at [661, 222] on button "Opções" at bounding box center [655, 218] width 43 height 18
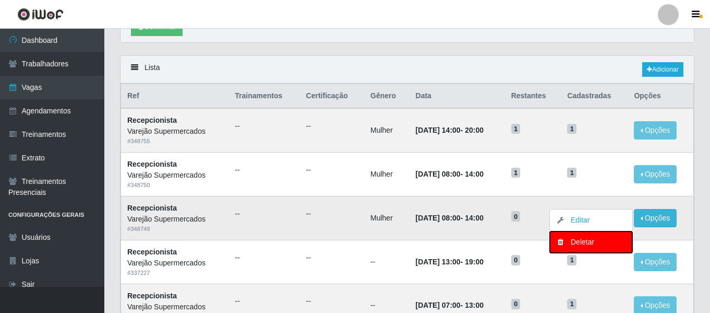
click at [589, 237] on div "Deletar" at bounding box center [592, 241] width 62 height 11
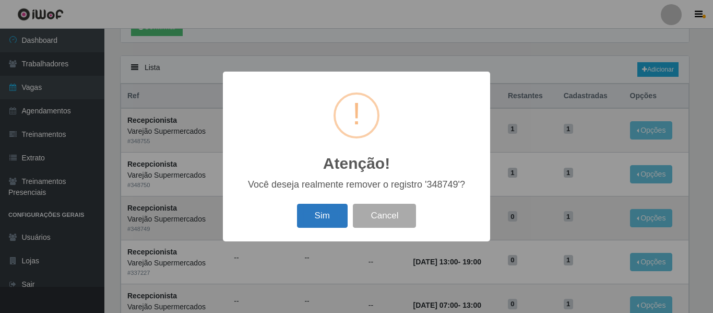
click at [327, 223] on button "Sim" at bounding box center [322, 216] width 51 height 25
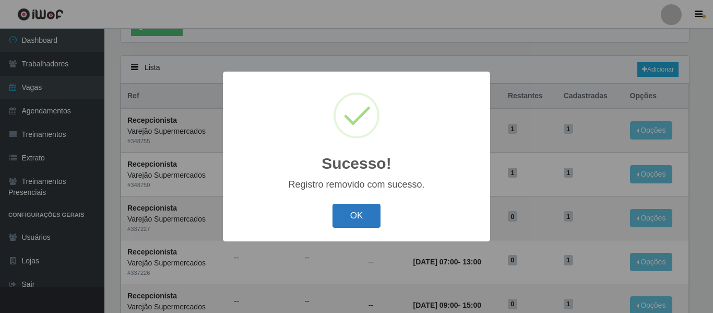
click at [363, 215] on button "OK" at bounding box center [356, 216] width 49 height 25
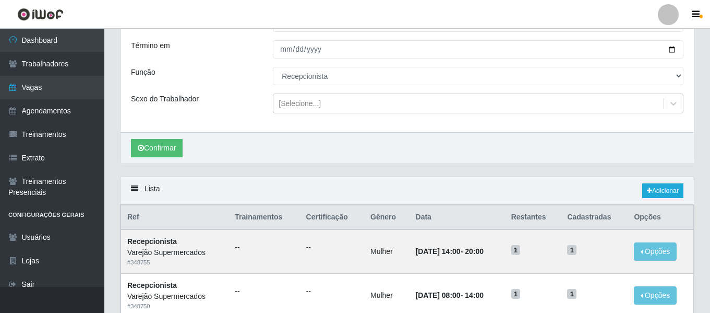
scroll to position [52, 0]
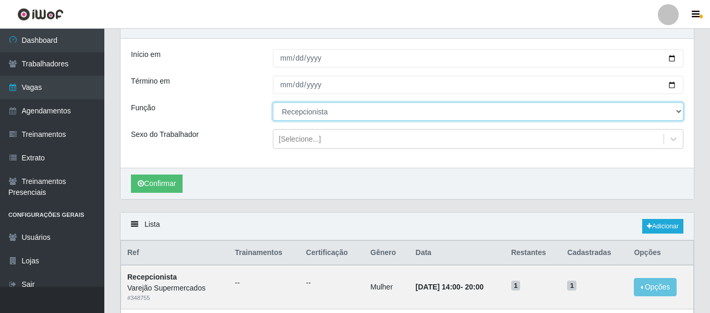
click at [316, 111] on select "[Selecione...] ASG ASG + ASG ++ Auxiliar de Estacionamento Auxiliar de Estacion…" at bounding box center [478, 111] width 411 height 18
select select "98"
click at [273, 103] on select "[Selecione...] ASG ASG + ASG ++ Auxiliar de Estacionamento Auxiliar de Estacion…" at bounding box center [478, 111] width 411 height 18
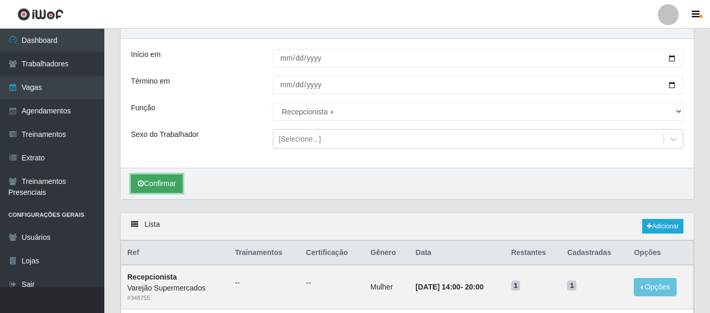
click at [170, 189] on button "Confirmar" at bounding box center [157, 183] width 52 height 18
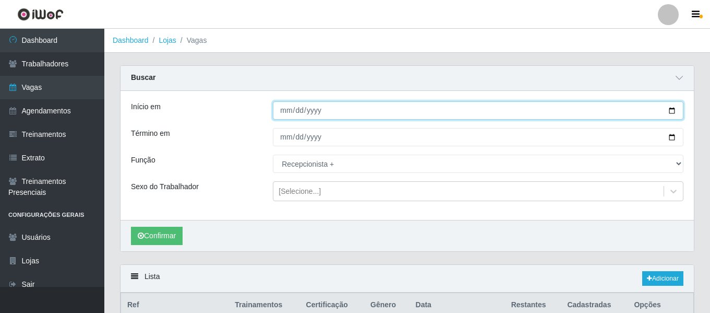
drag, startPoint x: 287, startPoint y: 118, endPoint x: 301, endPoint y: 126, distance: 16.1
click at [287, 118] on input "Início em" at bounding box center [478, 110] width 411 height 18
type input "22025-02-01"
type input "[DATE]"
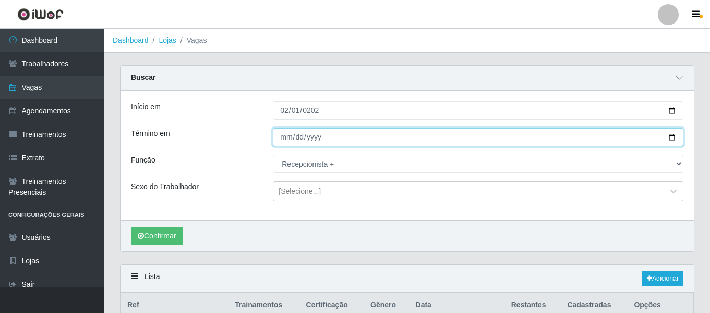
click at [286, 140] on input "Término em" at bounding box center [478, 137] width 411 height 18
type input "[DATE]"
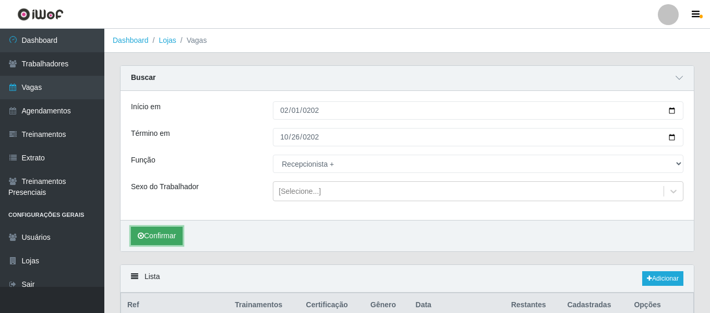
click at [159, 242] on button "Confirmar" at bounding box center [157, 236] width 52 height 18
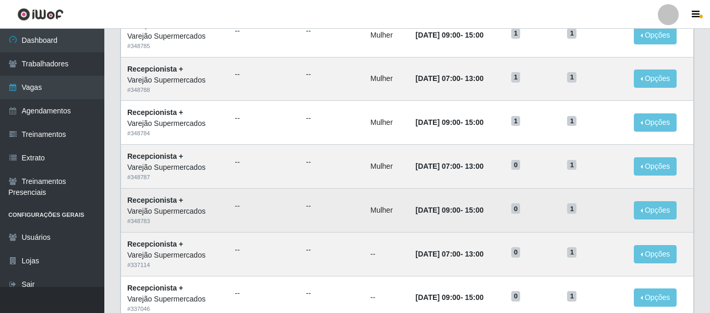
scroll to position [419, 0]
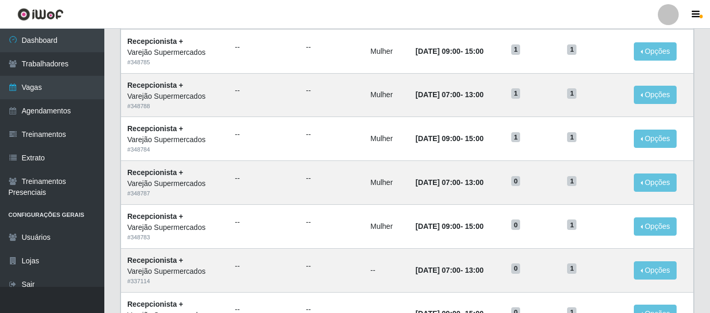
click at [701, 193] on div "Lista Adicionar Ref Trainamentos Certificação Gênero Data Restantes Cadastradas…" at bounding box center [407, 222] width 590 height 754
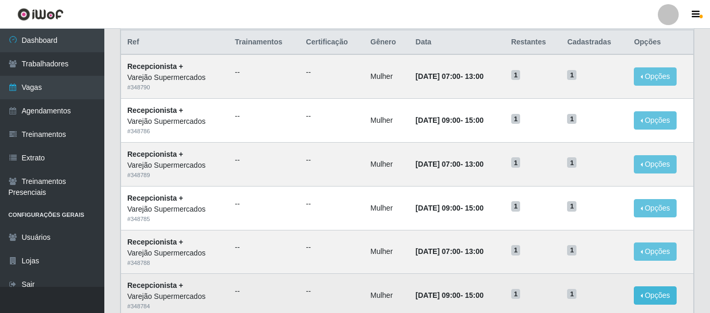
scroll to position [471, 0]
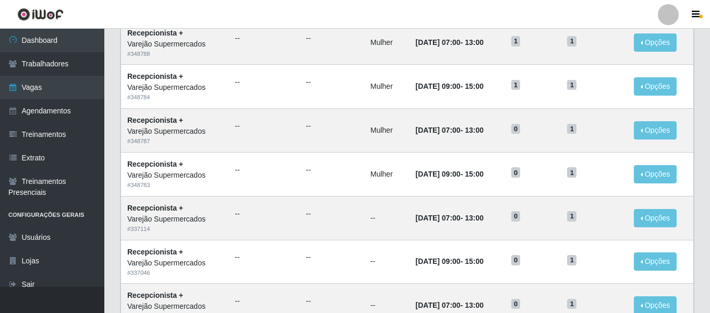
click at [710, 136] on div "Carregando... Buscar Início em 2025-02-01 Término em 2025-10-26 Função [Selecio…" at bounding box center [407, 70] width 606 height 953
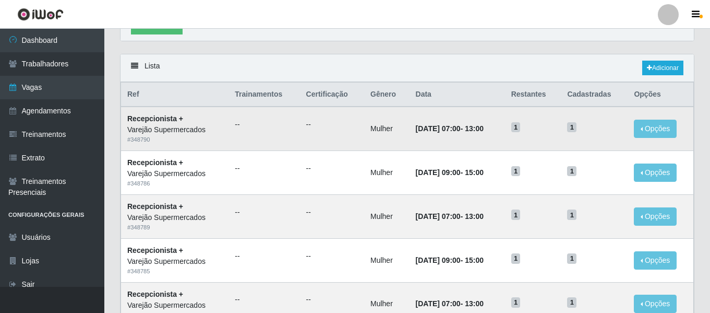
scroll to position [2, 0]
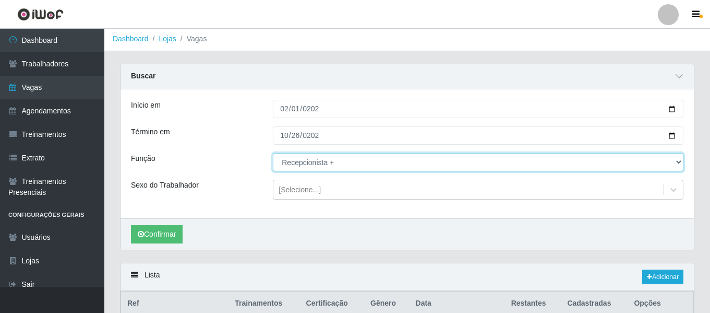
click at [317, 160] on select "[Selecione...] ASG ASG + ASG ++ Auxiliar de Estacionamento Auxiliar de Estacion…" at bounding box center [478, 162] width 411 height 18
select select "70"
click at [273, 153] on select "[Selecione...] ASG ASG + ASG ++ Auxiliar de Estacionamento Auxiliar de Estacion…" at bounding box center [478, 162] width 411 height 18
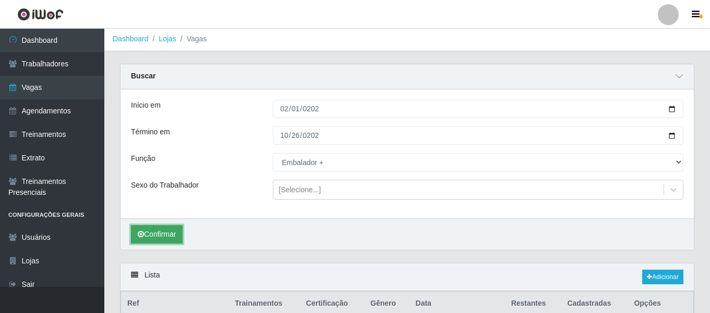
click at [177, 241] on button "Confirmar" at bounding box center [157, 234] width 52 height 18
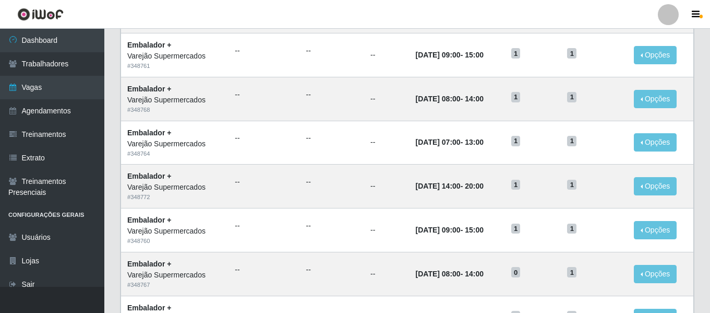
scroll to position [732, 0]
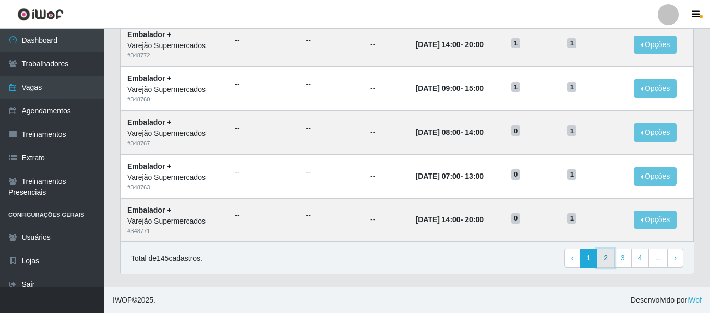
click at [607, 260] on link "2" at bounding box center [606, 257] width 18 height 19
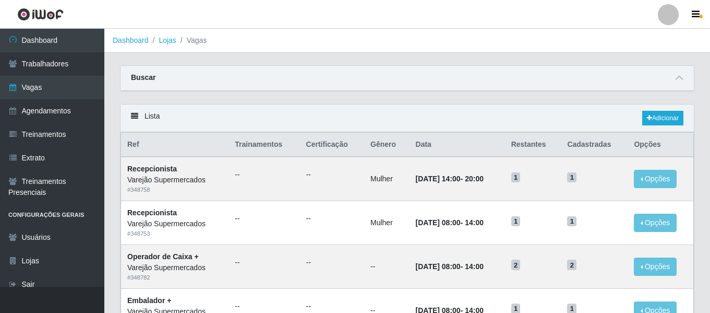
click at [683, 72] on div at bounding box center [679, 78] width 13 height 12
click at [683, 73] on span at bounding box center [679, 78] width 13 height 12
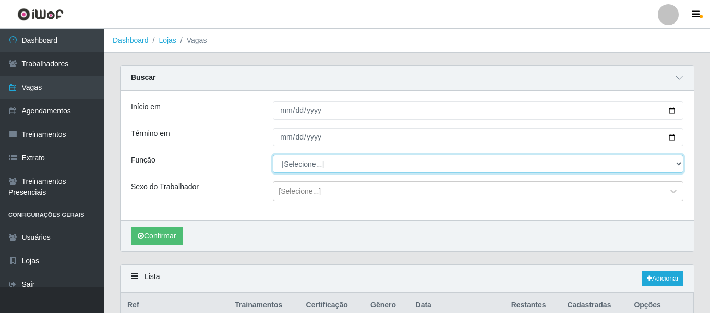
click at [343, 158] on select "[Selecione...] ASG ASG + ASG ++ Auxiliar de Estacionamento Auxiliar de Estacion…" at bounding box center [478, 163] width 411 height 18
select select "43"
click at [273, 155] on select "[Selecione...] ASG ASG + ASG ++ Auxiliar de Estacionamento Auxiliar de Estacion…" at bounding box center [478, 163] width 411 height 18
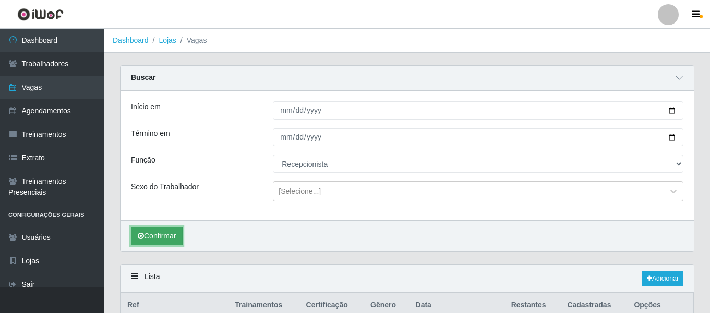
click at [168, 234] on button "Confirmar" at bounding box center [157, 236] width 52 height 18
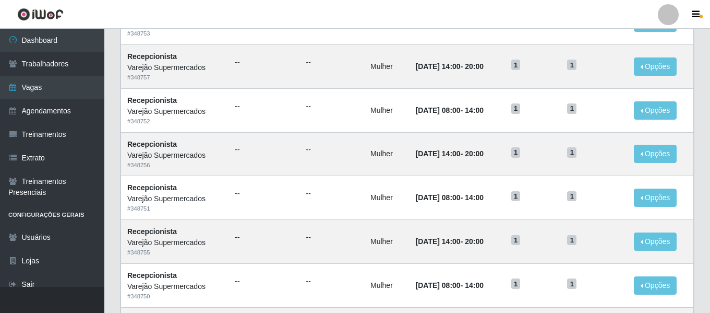
scroll to position [315, 0]
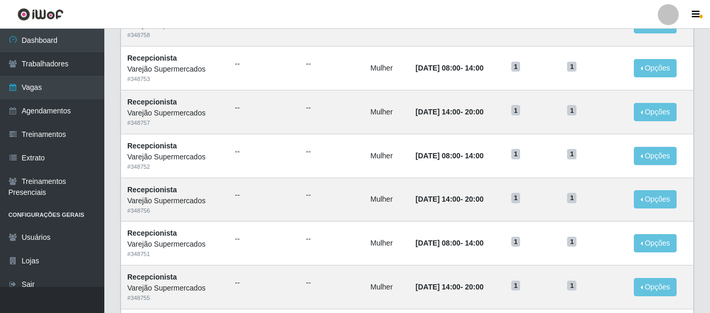
click at [486, 13] on header "Perfil Alterar Senha Sair" at bounding box center [355, 14] width 710 height 29
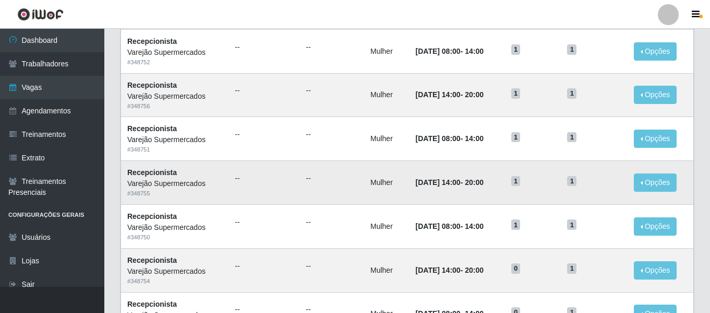
scroll to position [210, 0]
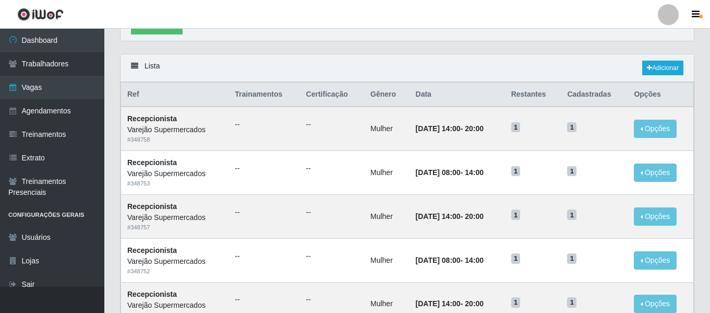
click at [482, 35] on div "Confirmar" at bounding box center [408, 24] width 574 height 31
click at [658, 128] on button "Opções" at bounding box center [655, 129] width 43 height 18
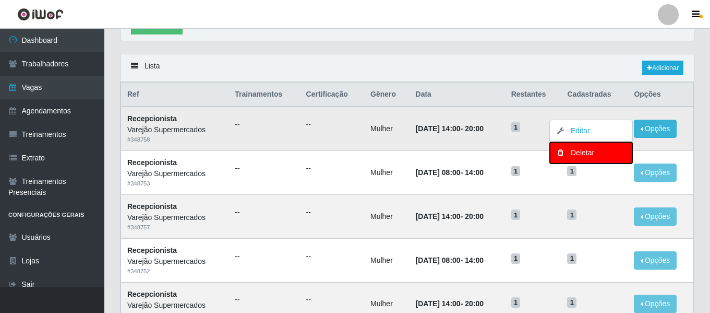
click at [578, 159] on button "Deletar" at bounding box center [591, 152] width 82 height 21
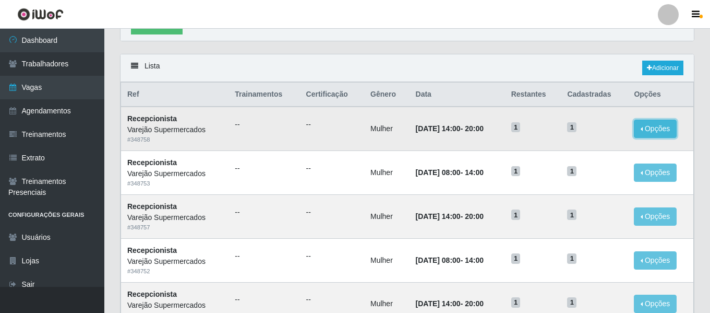
click at [662, 134] on button "Opções" at bounding box center [655, 129] width 43 height 18
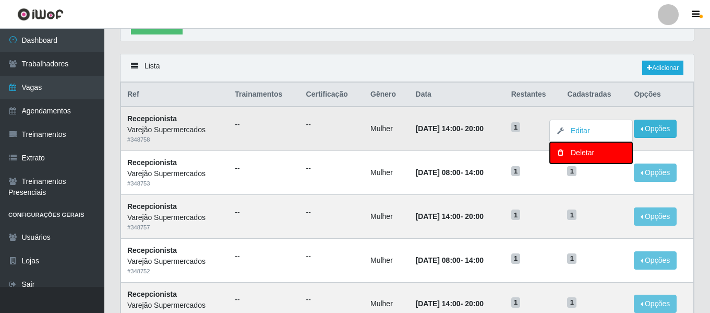
click at [566, 153] on icon "button" at bounding box center [560, 152] width 10 height 7
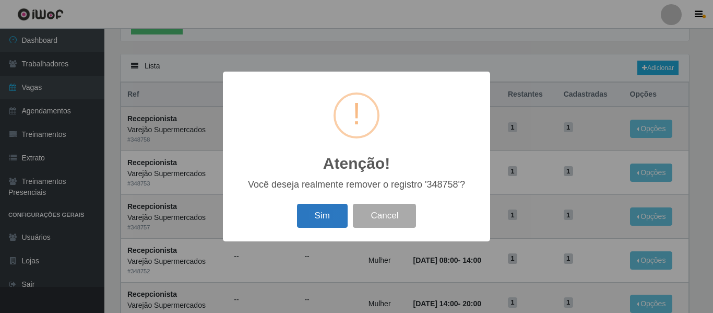
click at [346, 216] on button "Sim" at bounding box center [322, 216] width 51 height 25
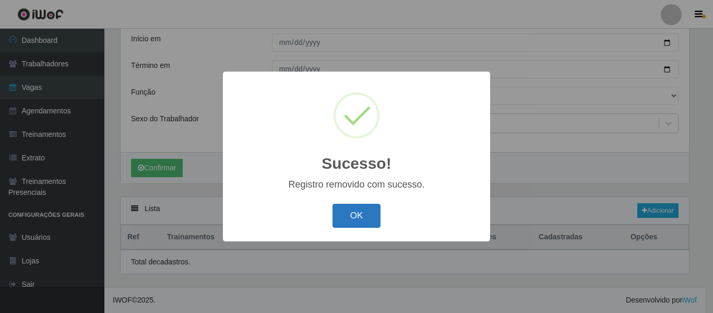
click at [366, 216] on button "OK" at bounding box center [356, 216] width 49 height 25
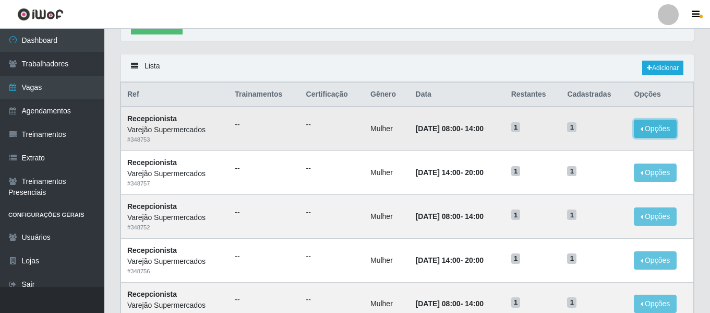
click at [653, 129] on button "Opções" at bounding box center [655, 129] width 43 height 18
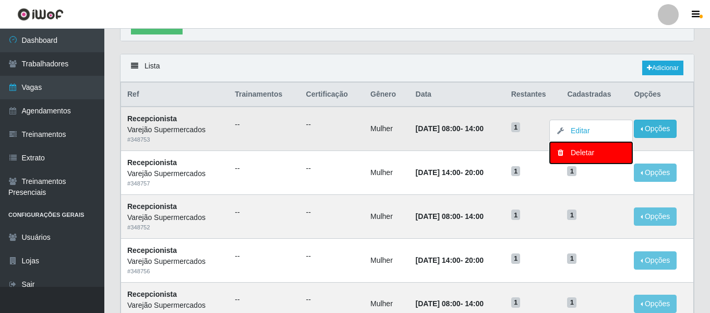
click at [587, 157] on div "Deletar" at bounding box center [592, 152] width 62 height 11
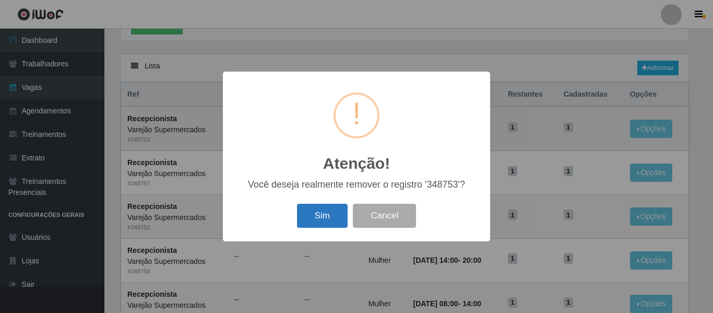
click at [331, 210] on button "Sim" at bounding box center [322, 216] width 51 height 25
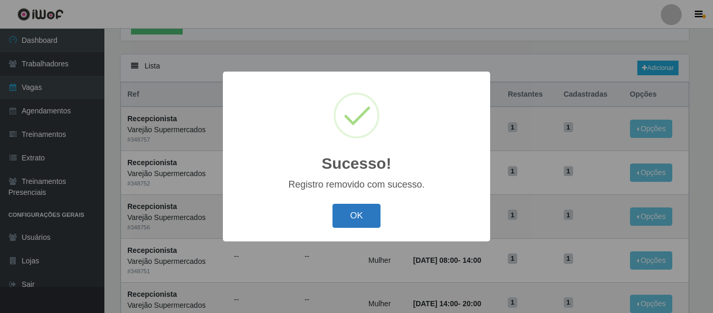
click at [362, 216] on button "OK" at bounding box center [356, 216] width 49 height 25
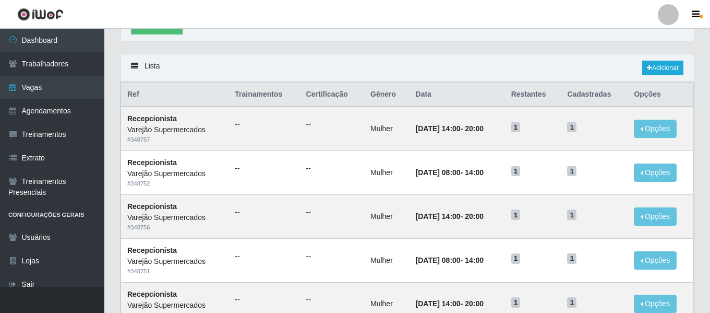
click at [484, 69] on div "Lista Adicionar" at bounding box center [408, 68] width 574 height 28
click at [670, 130] on button "Opções" at bounding box center [655, 129] width 43 height 18
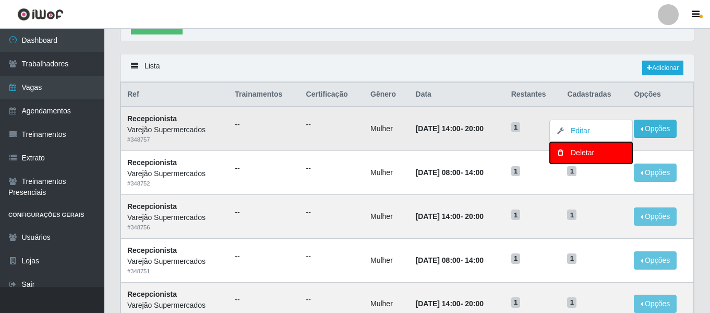
click at [586, 160] on button "Deletar" at bounding box center [591, 152] width 82 height 21
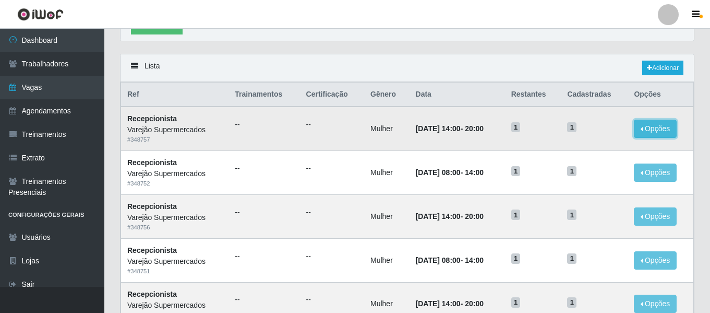
click at [654, 124] on button "Opções" at bounding box center [655, 129] width 43 height 18
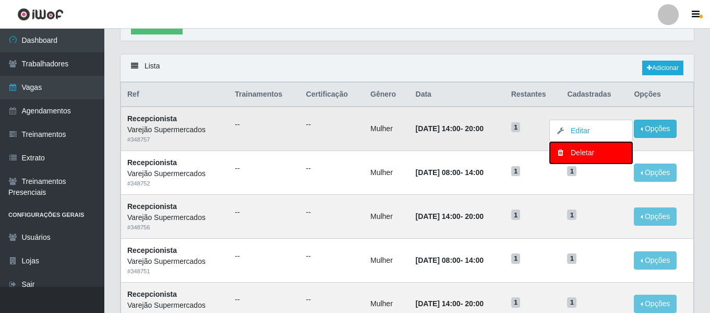
click at [580, 153] on div "Deletar" at bounding box center [592, 152] width 62 height 11
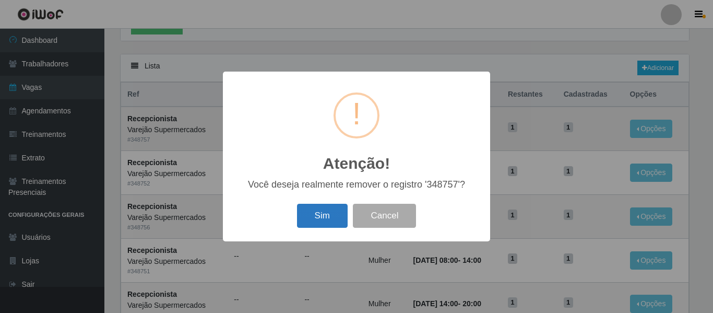
click at [336, 219] on button "Sim" at bounding box center [322, 216] width 51 height 25
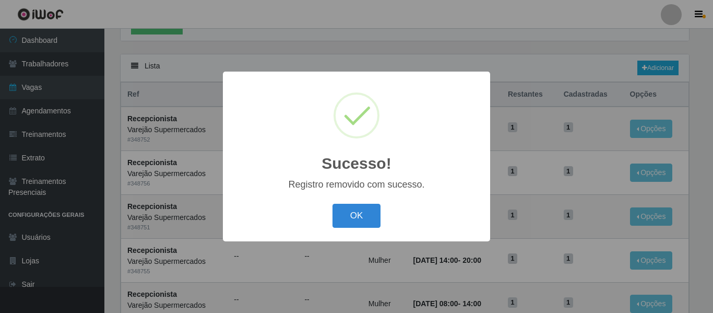
click at [353, 203] on div "OK Cancel" at bounding box center [356, 215] width 246 height 30
click at [377, 213] on button "OK" at bounding box center [356, 216] width 49 height 25
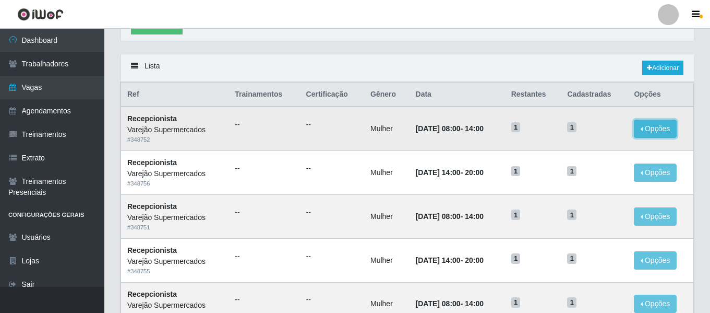
click at [655, 137] on button "Opções" at bounding box center [655, 129] width 43 height 18
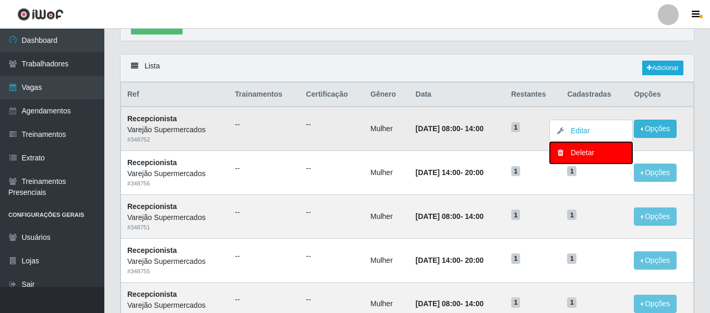
click at [590, 156] on div "Deletar" at bounding box center [592, 152] width 62 height 11
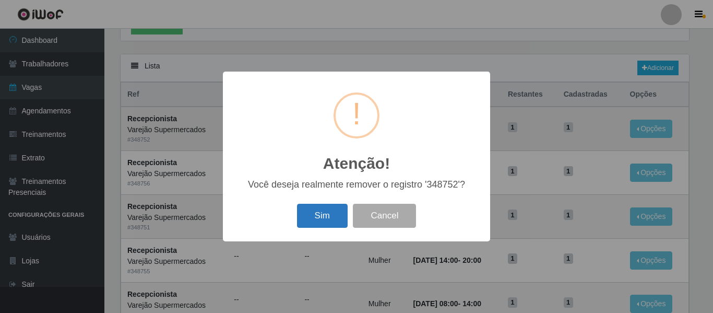
click at [343, 213] on button "Sim" at bounding box center [322, 216] width 51 height 25
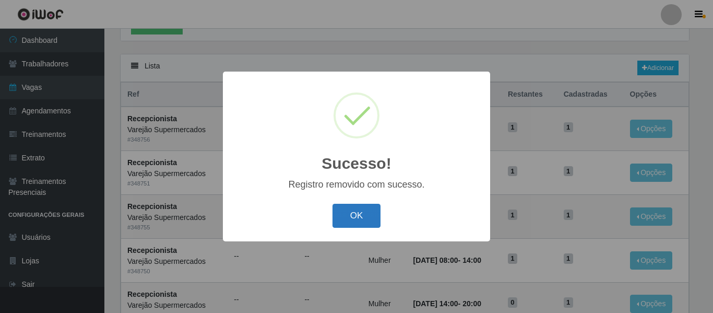
click at [356, 211] on button "OK" at bounding box center [356, 216] width 49 height 25
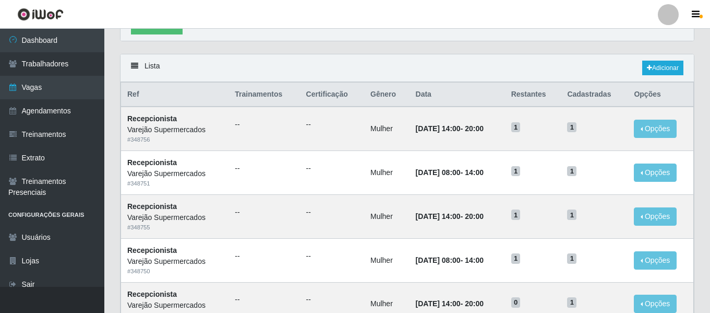
click at [660, 124] on button "Opções" at bounding box center [655, 129] width 43 height 18
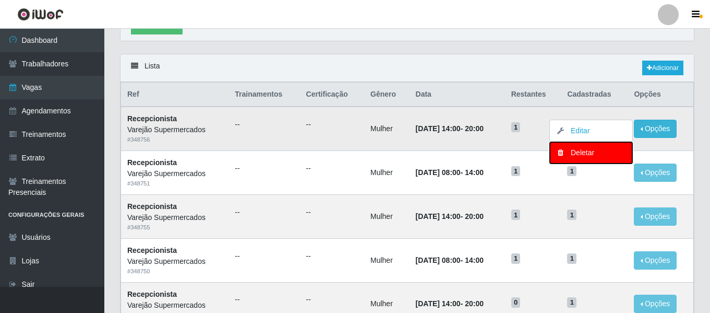
click at [598, 154] on div "Deletar" at bounding box center [592, 152] width 62 height 11
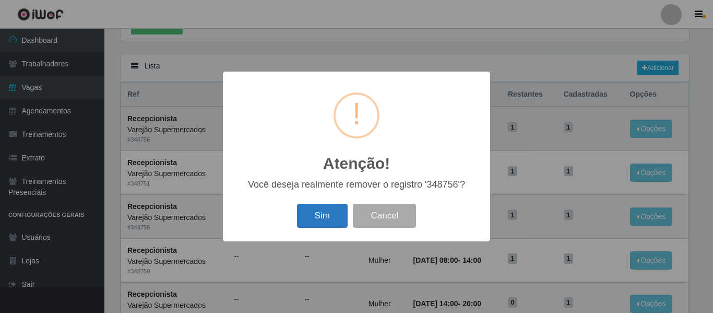
click at [325, 212] on button "Sim" at bounding box center [322, 216] width 51 height 25
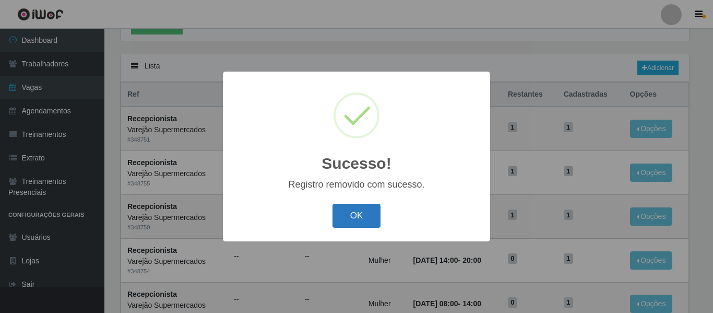
click at [344, 208] on button "OK" at bounding box center [356, 216] width 49 height 25
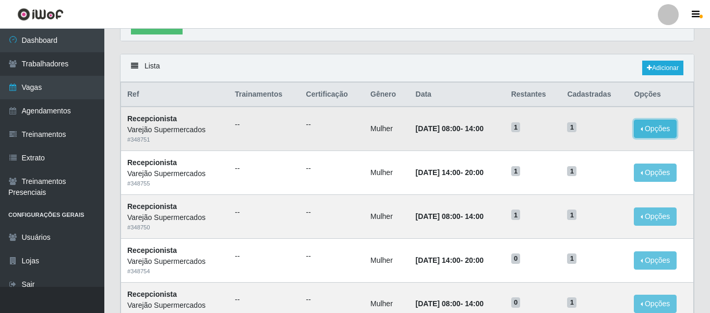
click at [647, 122] on button "Opções" at bounding box center [655, 129] width 43 height 18
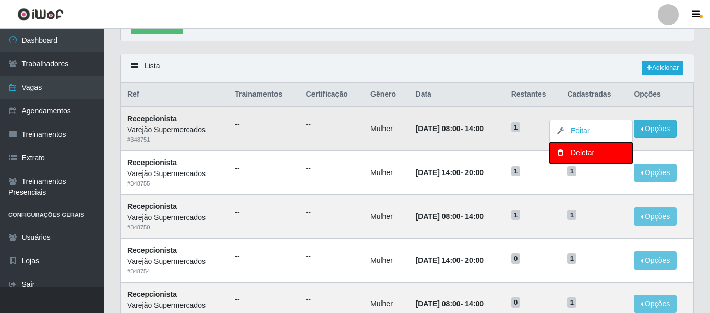
click at [593, 152] on div "Deletar" at bounding box center [592, 152] width 62 height 11
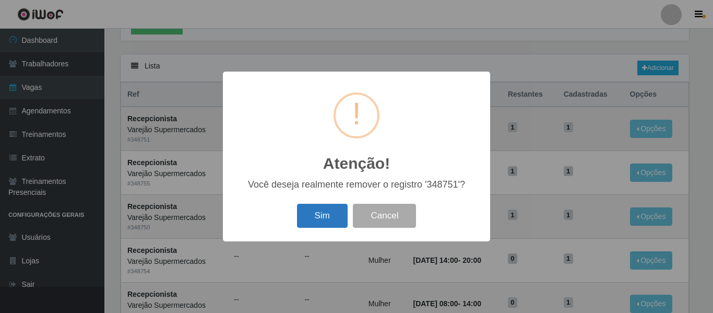
click at [328, 215] on button "Sim" at bounding box center [322, 216] width 51 height 25
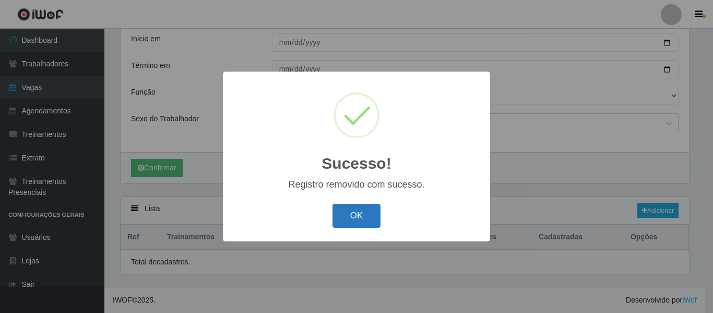
click at [358, 211] on button "OK" at bounding box center [356, 216] width 49 height 25
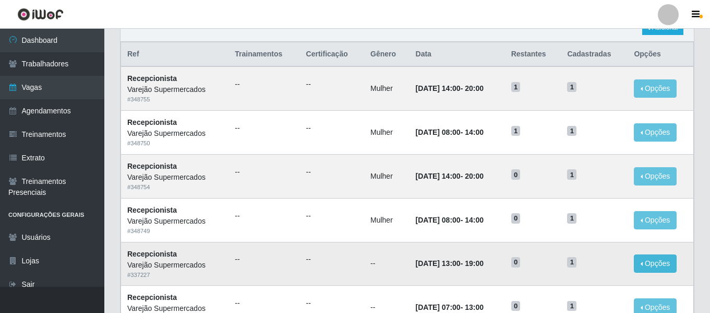
scroll to position [263, 0]
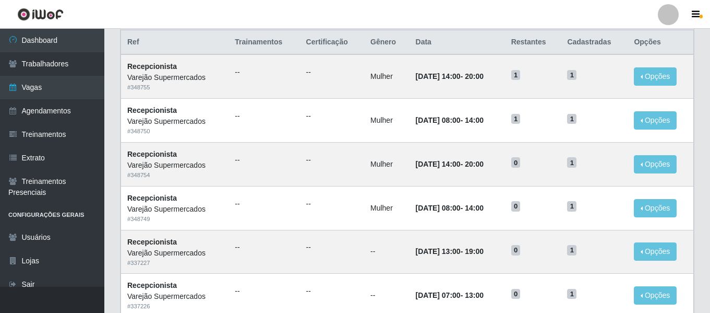
click at [488, 25] on header "Perfil Alterar Senha Sair" at bounding box center [355, 14] width 710 height 29
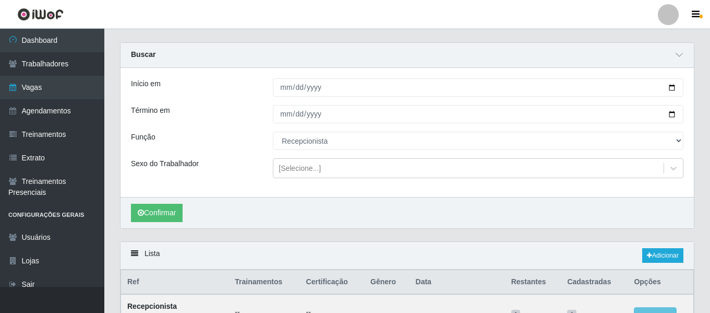
scroll to position [2, 0]
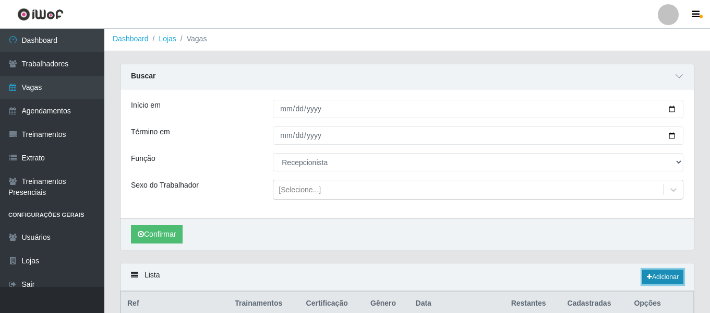
click at [676, 277] on link "Adicionar" at bounding box center [663, 276] width 41 height 15
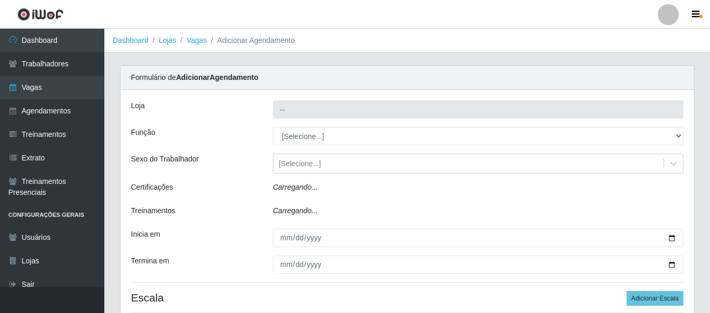
type input "Varejão Supermercados"
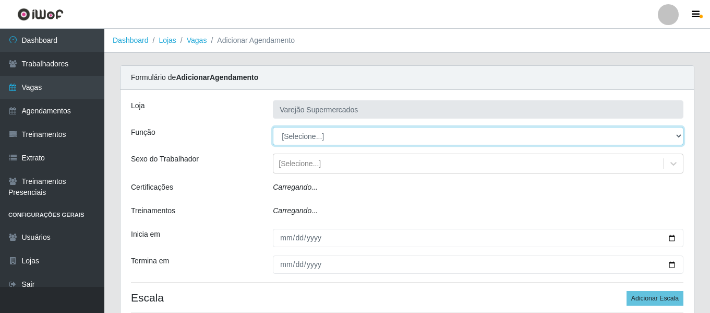
click at [330, 132] on select "[Selecione...] ASG ASG + ASG ++ Auxiliar de Estacionamento Auxiliar de Estacion…" at bounding box center [478, 136] width 411 height 18
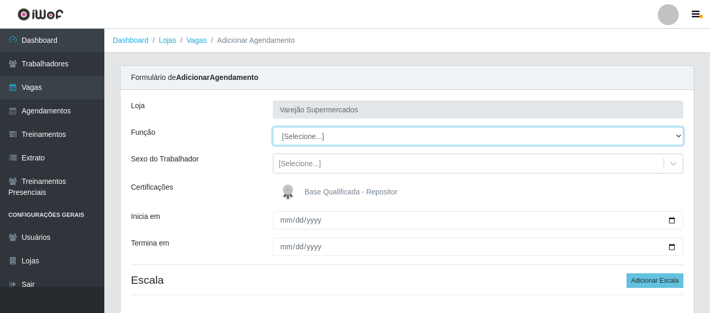
select select "98"
click at [273, 127] on select "[Selecione...] ASG ASG + ASG ++ Auxiliar de Estacionamento Auxiliar de Estacion…" at bounding box center [478, 136] width 411 height 18
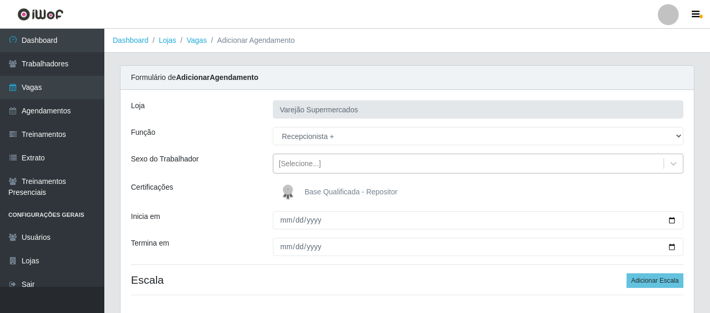
click at [295, 164] on div "[Selecione...]" at bounding box center [300, 163] width 42 height 11
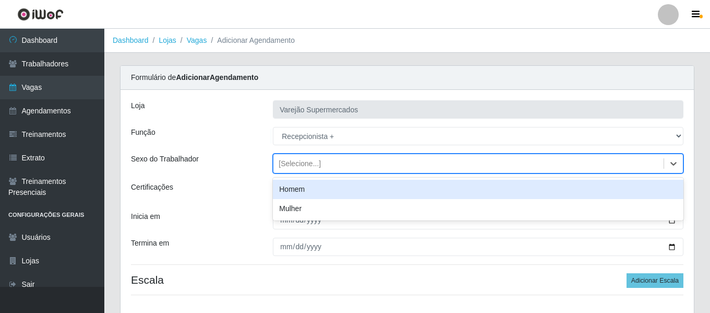
click at [306, 181] on div "Homem" at bounding box center [478, 189] width 411 height 19
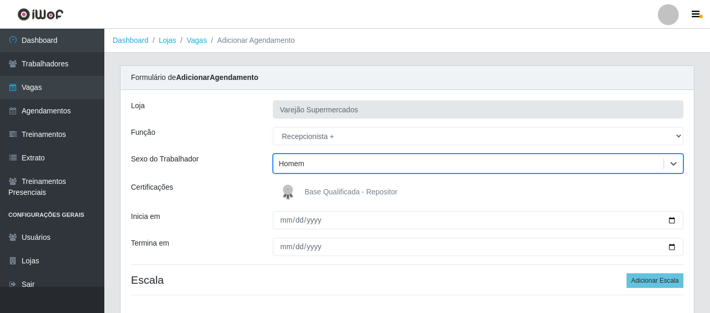
click at [304, 164] on div "Homem" at bounding box center [292, 163] width 26 height 11
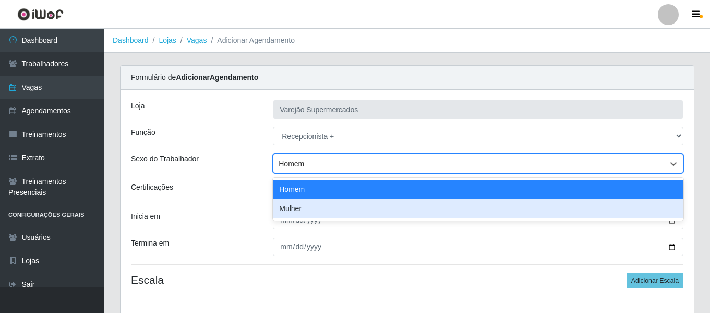
click at [295, 209] on div "Mulher" at bounding box center [478, 208] width 411 height 19
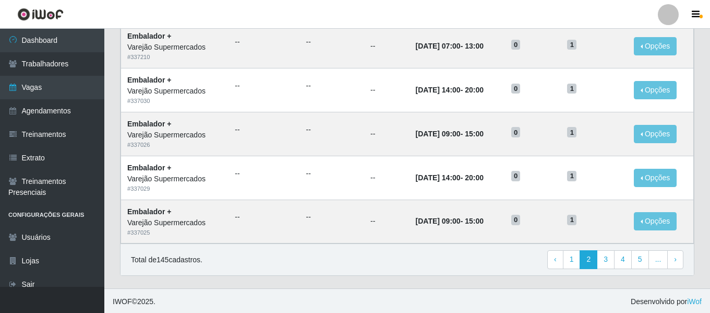
scroll to position [572, 0]
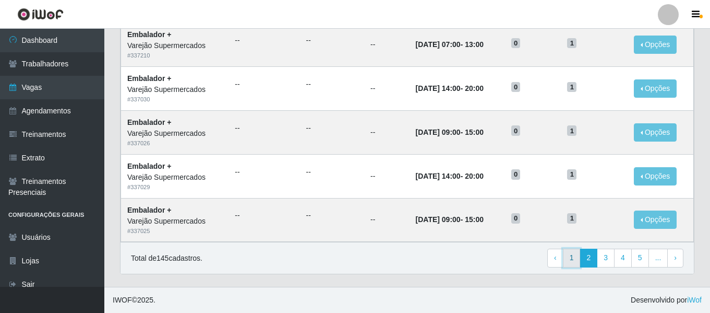
click at [581, 256] on link "1" at bounding box center [572, 257] width 18 height 19
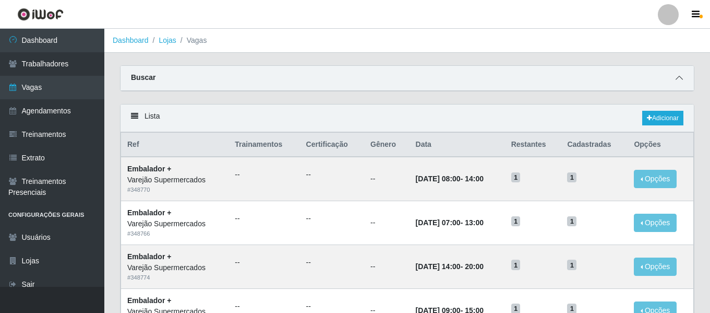
click at [679, 74] on span at bounding box center [679, 78] width 13 height 12
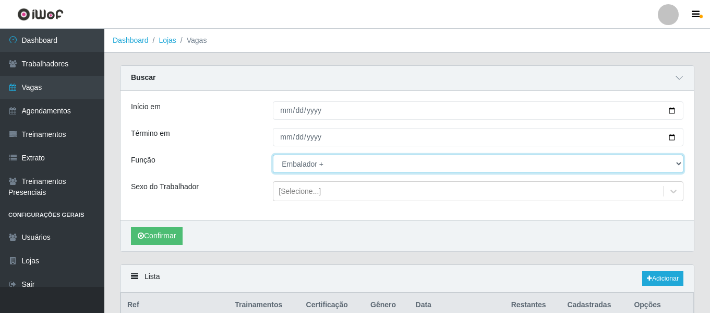
click at [348, 167] on select "[Selecione...] ASG ASG + ASG ++ Auxiliar de Estacionamento Auxiliar de Estacion…" at bounding box center [478, 163] width 411 height 18
click at [273, 155] on select "[Selecione...] ASG ASG + ASG ++ Auxiliar de Estacionamento Auxiliar de Estacion…" at bounding box center [478, 163] width 411 height 18
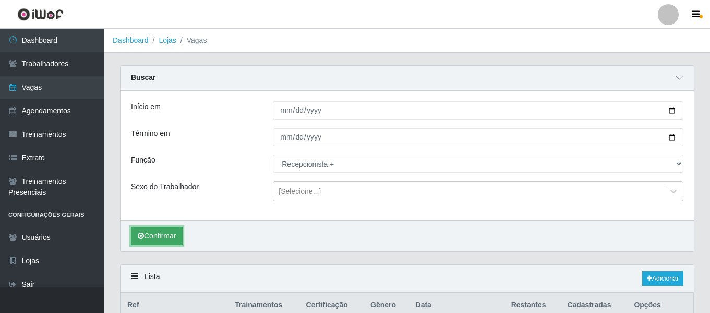
click at [177, 229] on button "Confirmar" at bounding box center [157, 236] width 52 height 18
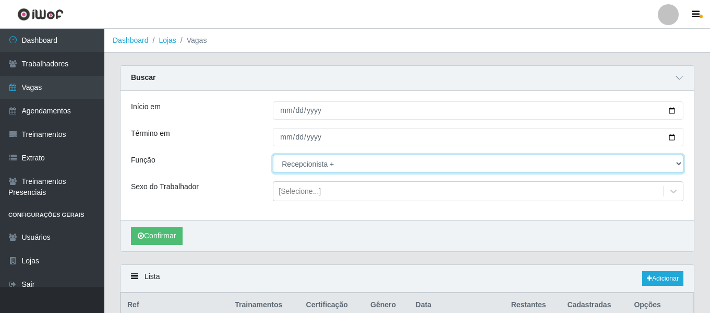
click at [353, 164] on select "[Selecione...] ASG ASG + ASG ++ Auxiliar de Estacionamento Auxiliar de Estacion…" at bounding box center [478, 163] width 411 height 18
select select "72"
click at [273, 155] on select "[Selecione...] ASG ASG + ASG ++ Auxiliar de Estacionamento Auxiliar de Estacion…" at bounding box center [478, 163] width 411 height 18
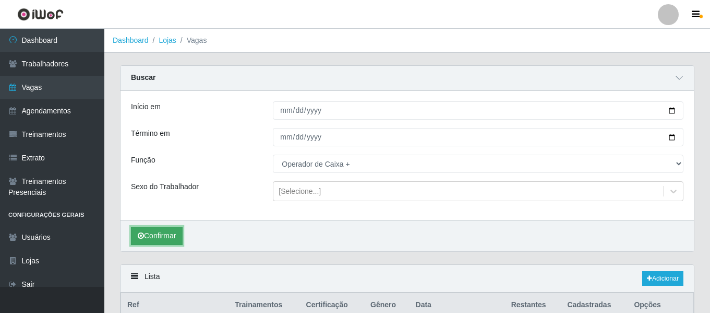
click at [167, 232] on button "Confirmar" at bounding box center [157, 236] width 52 height 18
click at [670, 273] on link "Adicionar" at bounding box center [663, 278] width 41 height 15
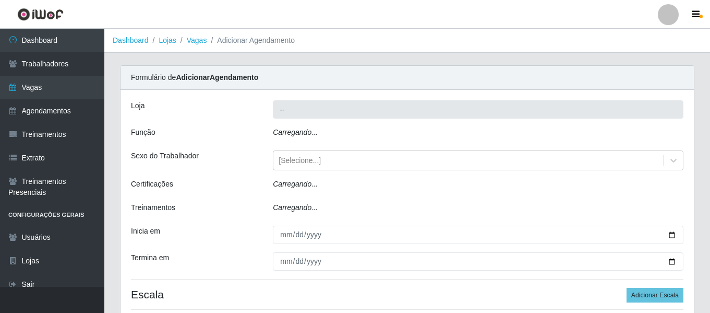
type input "Varejão Supermercados"
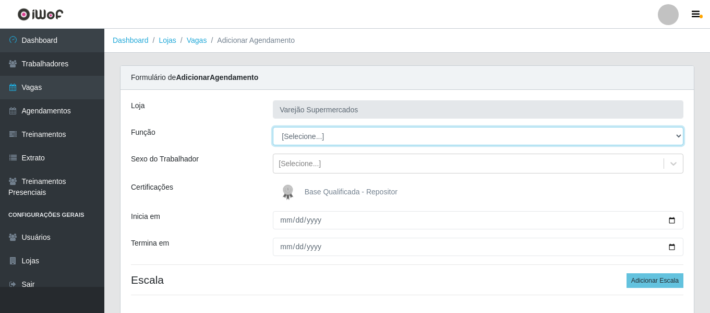
click at [319, 142] on select "[Selecione...] ASG ASG + ASG ++ Auxiliar de Estacionamento Auxiliar de Estacion…" at bounding box center [478, 136] width 411 height 18
select select "104"
click at [273, 127] on select "[Selecione...] ASG ASG + ASG ++ Auxiliar de Estacionamento Auxiliar de Estacion…" at bounding box center [478, 136] width 411 height 18
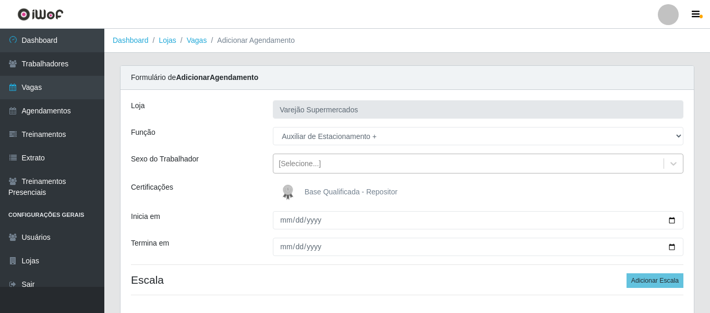
click at [319, 162] on div "[Selecione...]" at bounding box center [469, 163] width 390 height 17
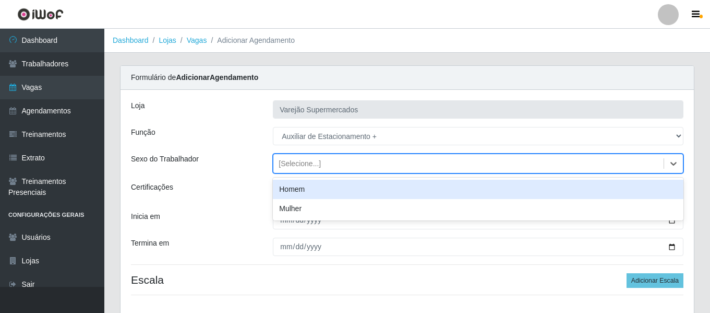
click at [253, 177] on div "[PERSON_NAME] Supermercados Função [Selecione...] ASG ASG + ASG ++ Auxiliar de …" at bounding box center [408, 202] width 574 height 224
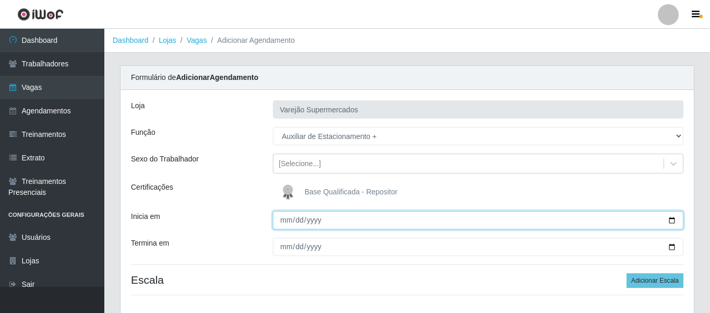
click at [284, 224] on input "Inicia em" at bounding box center [478, 220] width 411 height 18
type input "[DATE]"
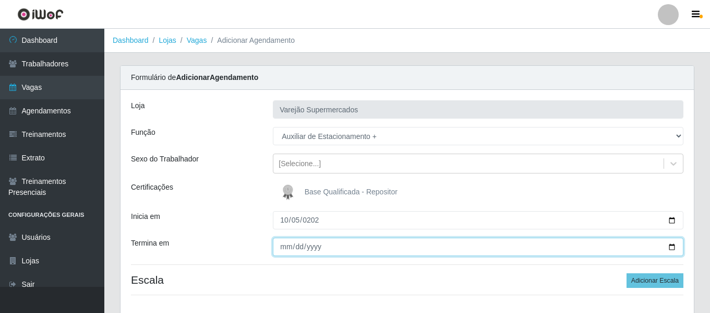
click at [286, 244] on input "Termina em" at bounding box center [478, 246] width 411 height 18
type input "[DATE]"
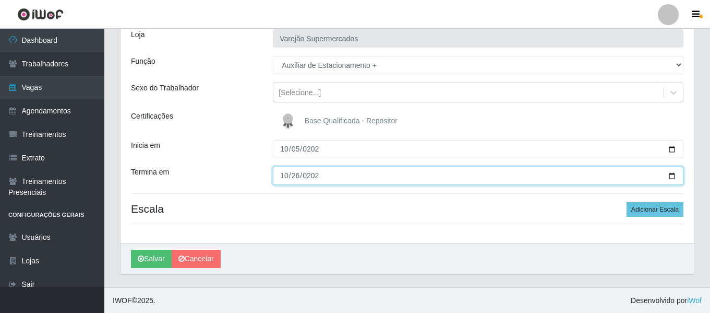
scroll to position [72, 0]
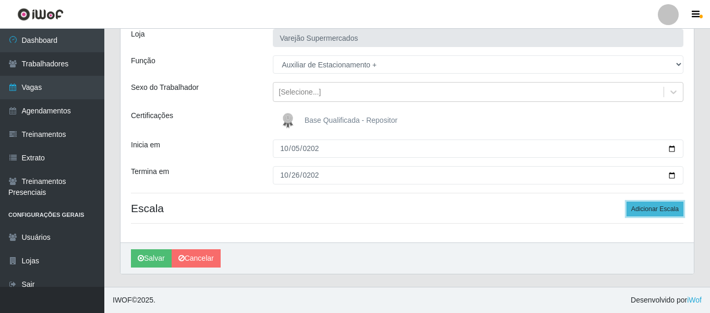
click at [652, 212] on button "Adicionar Escala" at bounding box center [655, 208] width 57 height 15
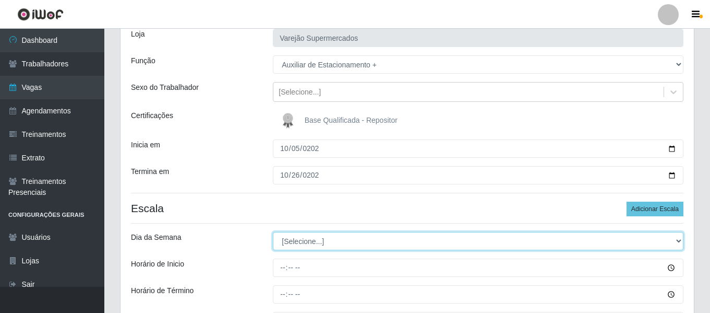
click at [326, 239] on select "[Selecione...] Segunda Terça Quarta Quinta Sexta Sábado Domingo" at bounding box center [478, 241] width 411 height 18
select select "0"
click at [273, 232] on select "[Selecione...] Segunda Terça Quarta Quinta Sexta Sábado Domingo" at bounding box center [478, 241] width 411 height 18
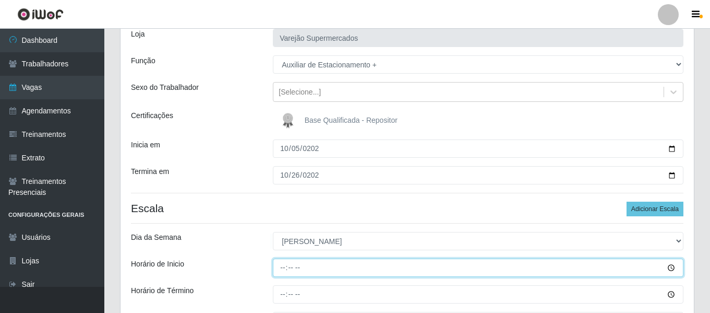
click at [283, 265] on input "Horário de Inicio" at bounding box center [478, 267] width 411 height 18
type input "07:00"
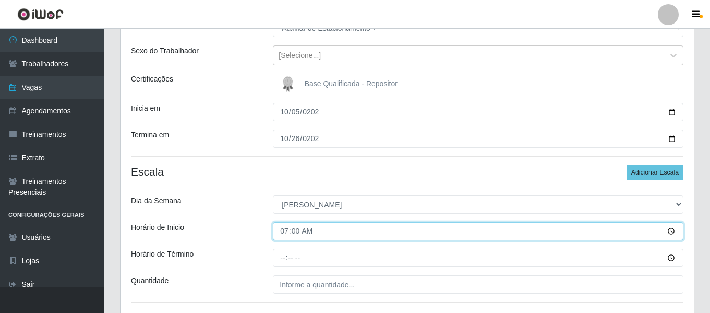
scroll to position [124, 0]
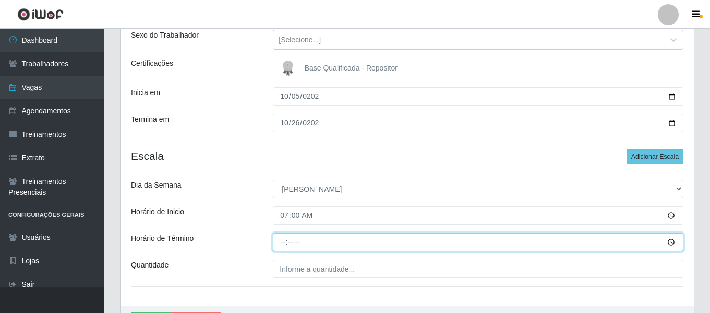
click at [281, 239] on input "Horário de Término" at bounding box center [478, 242] width 411 height 18
type input "13:00"
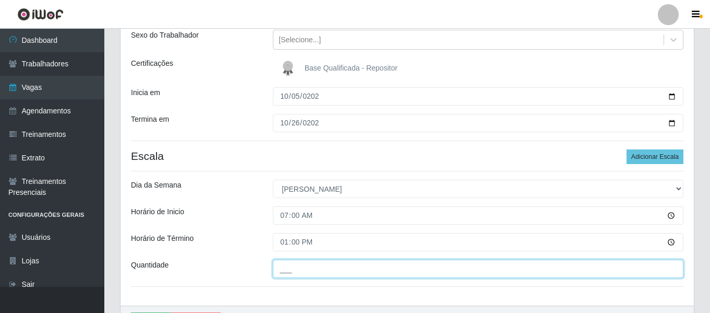
drag, startPoint x: 315, startPoint y: 267, endPoint x: 308, endPoint y: 251, distance: 17.5
click at [315, 266] on input "___" at bounding box center [478, 268] width 411 height 18
type input "1__"
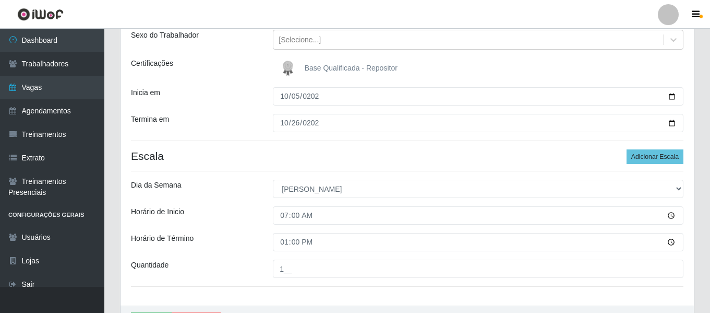
click at [240, 177] on div "[PERSON_NAME] Supermercados Função [Selecione...] ASG ASG + ASG ++ Auxiliar de …" at bounding box center [408, 135] width 574 height 339
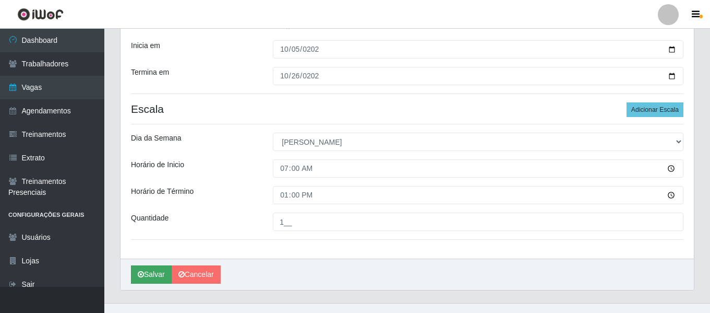
scroll to position [176, 0]
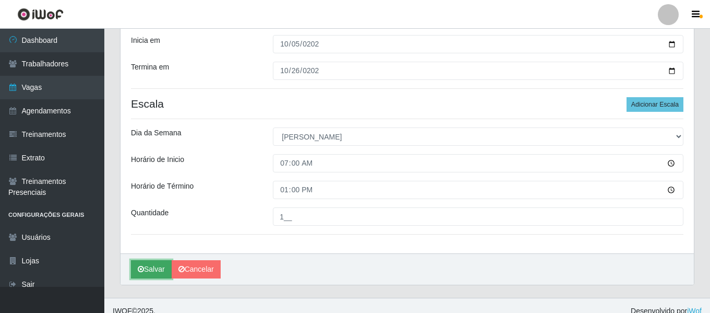
click at [149, 266] on button "Salvar" at bounding box center [151, 269] width 41 height 18
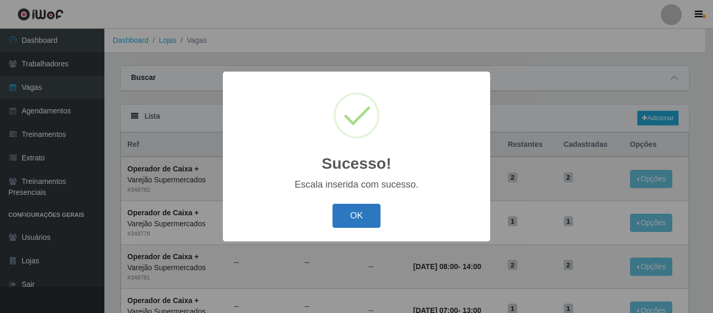
click at [337, 216] on button "OK" at bounding box center [356, 216] width 49 height 25
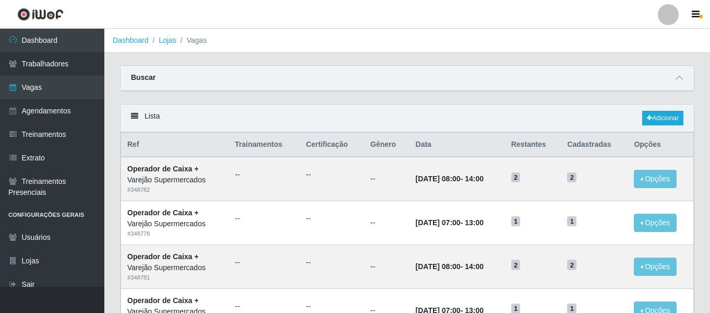
click at [672, 78] on div "Buscar" at bounding box center [408, 78] width 574 height 25
click at [673, 78] on div "Buscar" at bounding box center [408, 78] width 574 height 25
click at [677, 74] on span at bounding box center [679, 78] width 13 height 12
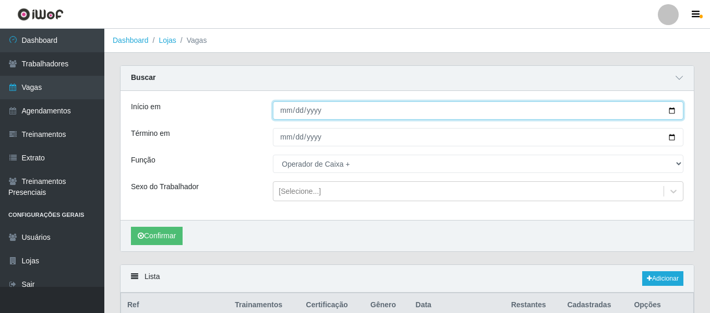
click at [289, 108] on input "[DATE]" at bounding box center [478, 110] width 411 height 18
type input "[DATE]"
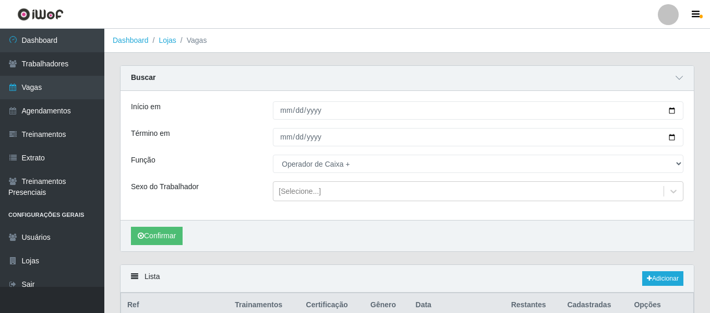
drag, startPoint x: 173, startPoint y: 41, endPoint x: 193, endPoint y: 93, distance: 56.0
click at [173, 41] on link "Lojas" at bounding box center [167, 40] width 17 height 8
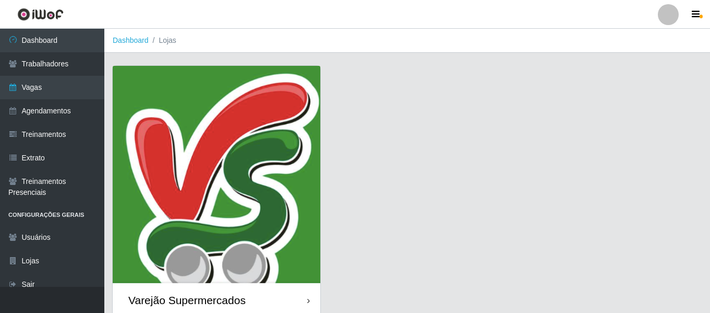
click at [202, 156] on img at bounding box center [217, 174] width 208 height 217
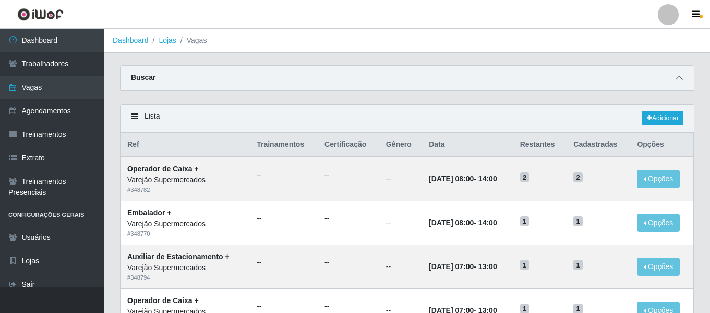
click at [677, 81] on icon at bounding box center [679, 77] width 7 height 7
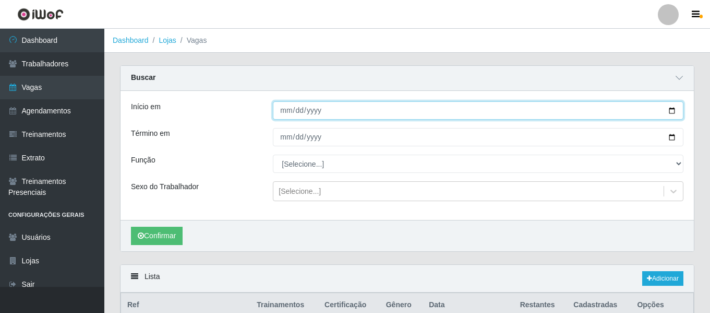
click at [287, 112] on input "Início em" at bounding box center [478, 110] width 411 height 18
type input "[DATE]"
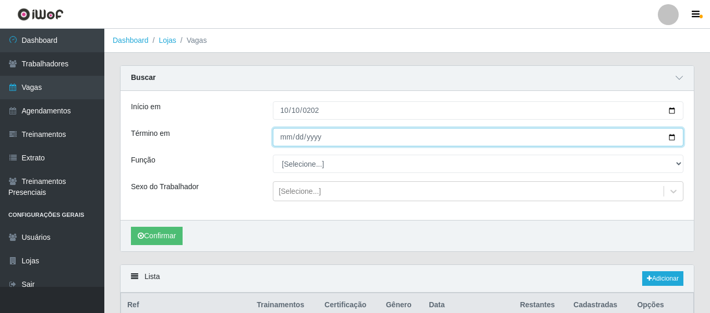
click at [291, 130] on input "Término em" at bounding box center [478, 137] width 411 height 18
type input "[DATE]"
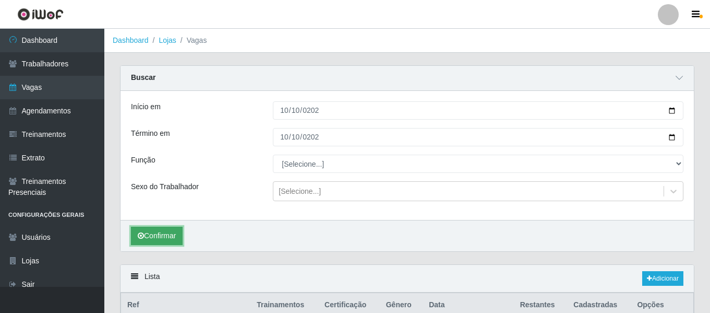
click at [173, 240] on button "Confirmar" at bounding box center [157, 236] width 52 height 18
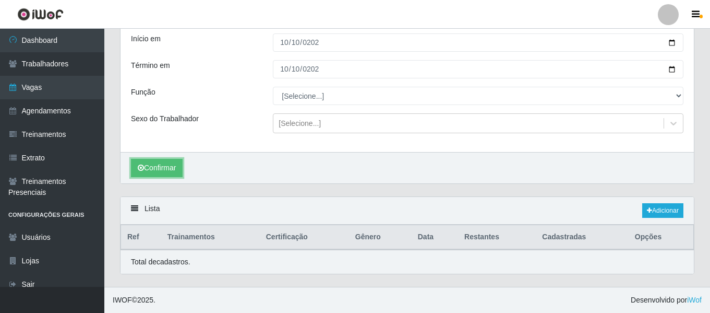
scroll to position [157, 0]
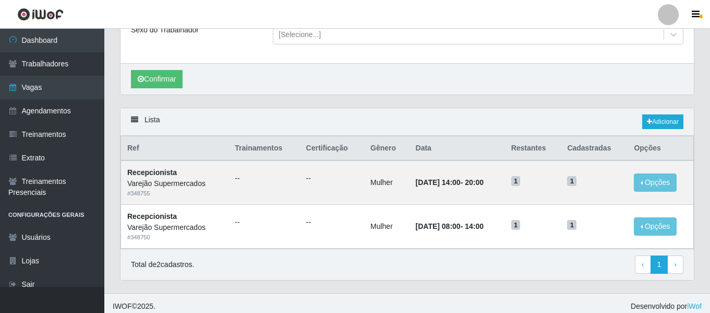
click at [322, 276] on div "Total de 2 cadastros. ‹ Previous 1 › Next" at bounding box center [408, 264] width 574 height 32
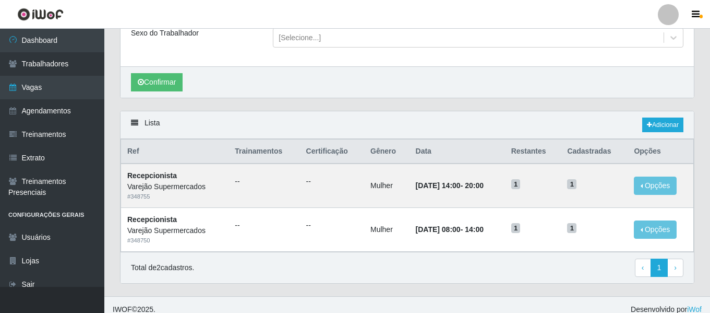
scroll to position [0, 0]
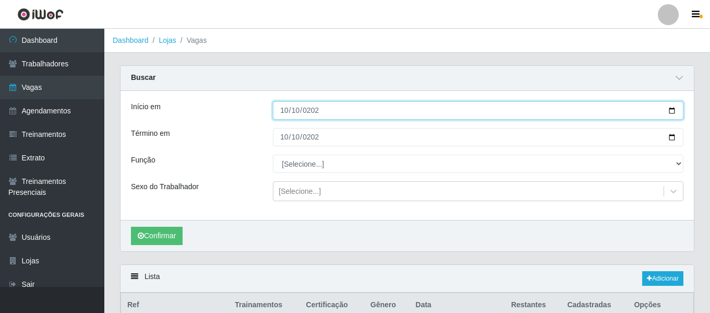
click at [287, 109] on input "[DATE]" at bounding box center [478, 110] width 411 height 18
type input "[DATE]"
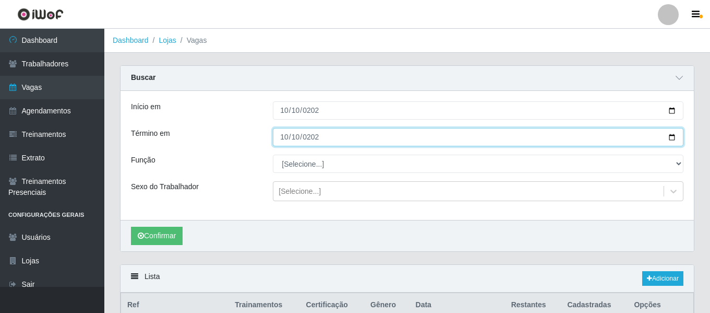
click at [284, 137] on input "[DATE]" at bounding box center [478, 137] width 411 height 18
type input "[DATE]"
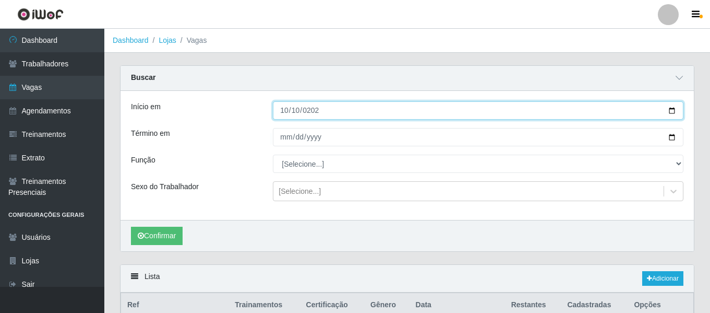
click at [294, 110] on input "[DATE]" at bounding box center [478, 110] width 411 height 18
type input "[DATE]"
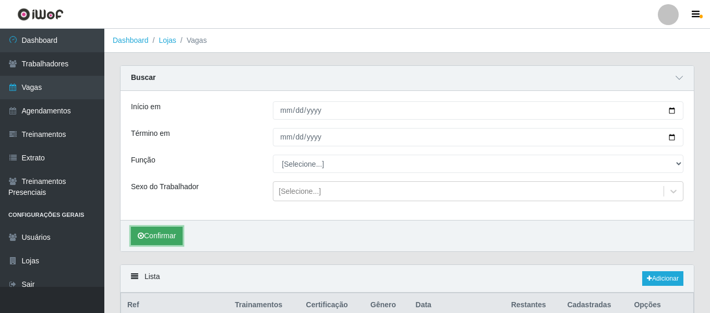
click at [168, 228] on button "Confirmar" at bounding box center [157, 236] width 52 height 18
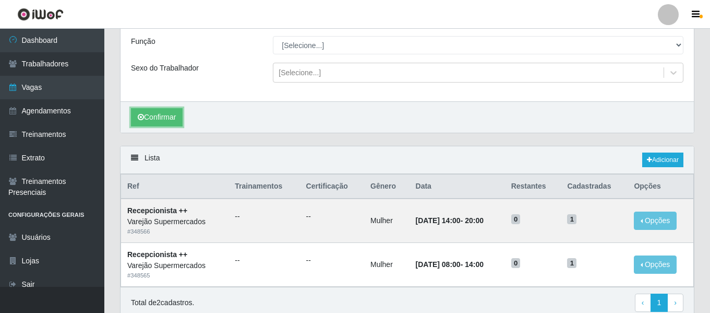
scroll to position [59, 0]
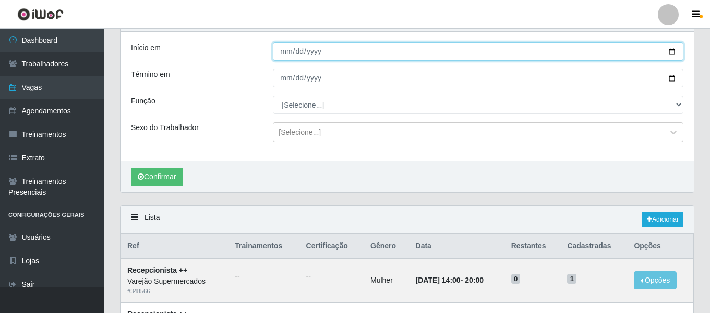
click at [285, 52] on input "[DATE]" at bounding box center [478, 51] width 411 height 18
type input "[DATE]"
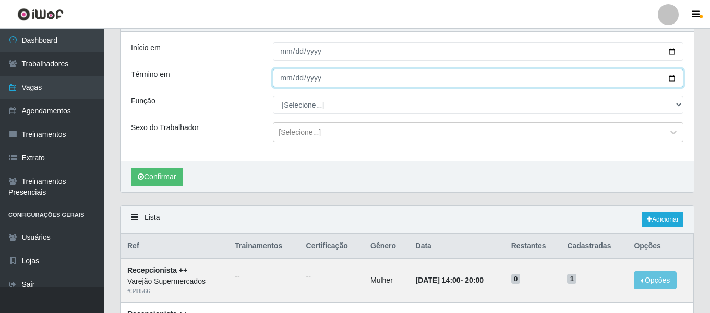
click at [280, 83] on input "[DATE]" at bounding box center [478, 78] width 411 height 18
type input "[DATE]"
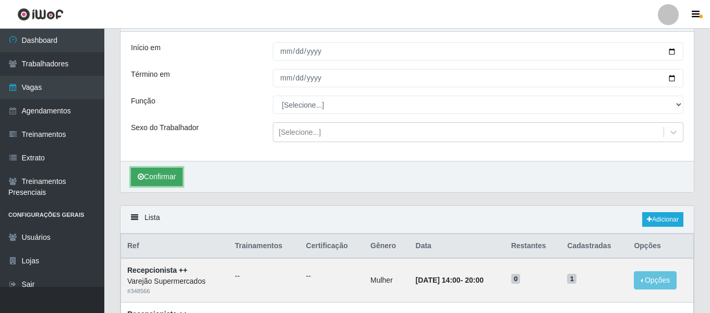
click at [174, 176] on button "Confirmar" at bounding box center [157, 177] width 52 height 18
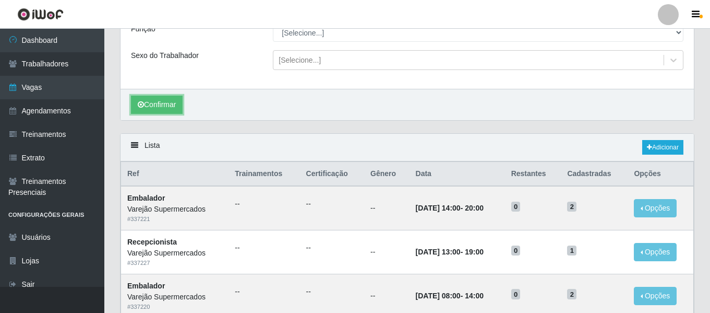
scroll to position [216, 0]
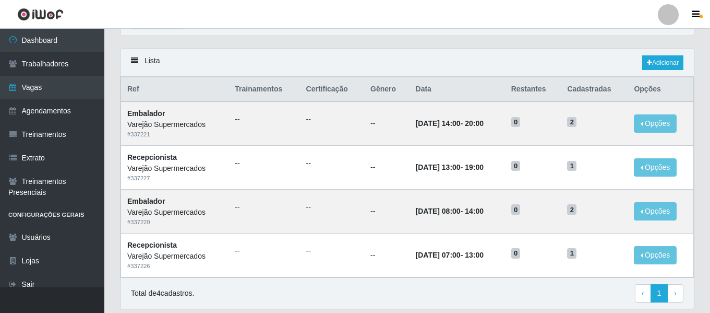
click at [531, 301] on div "Total de 4 cadastros. ‹ Previous 1 › Next" at bounding box center [407, 293] width 553 height 19
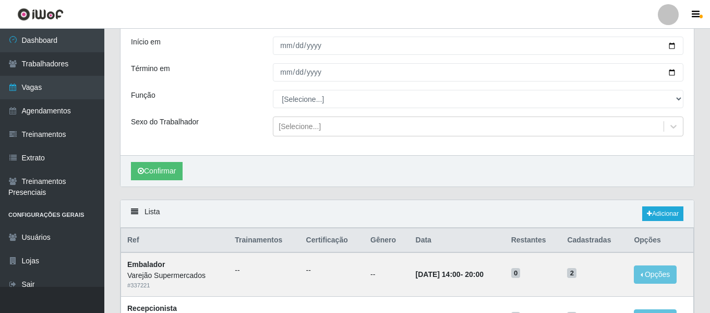
scroll to position [59, 0]
